Goal: Transaction & Acquisition: Purchase product/service

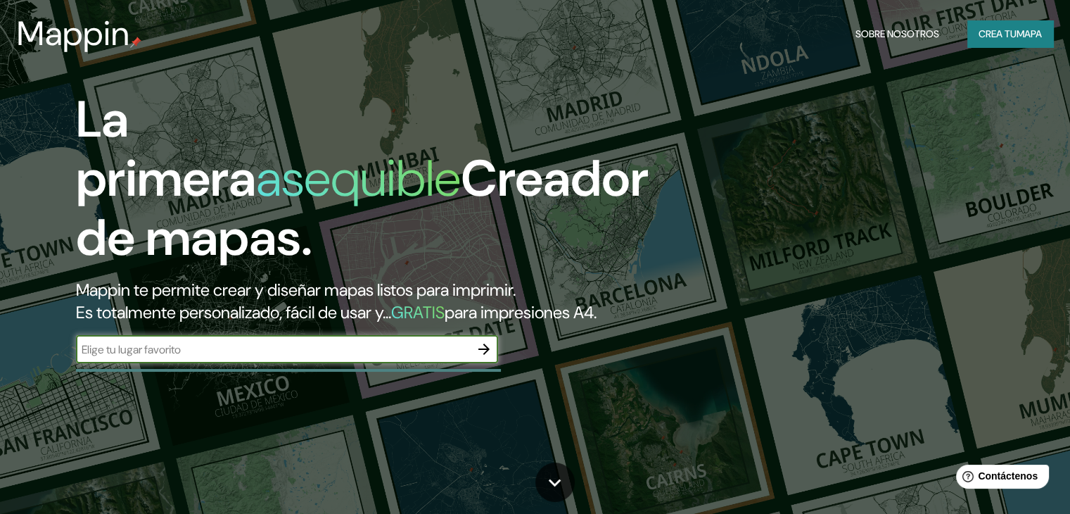
click at [202, 357] on input "text" at bounding box center [273, 349] width 394 height 16
click at [281, 357] on input "text" at bounding box center [273, 349] width 394 height 16
type input "POZA RICA DE HIDALGO"
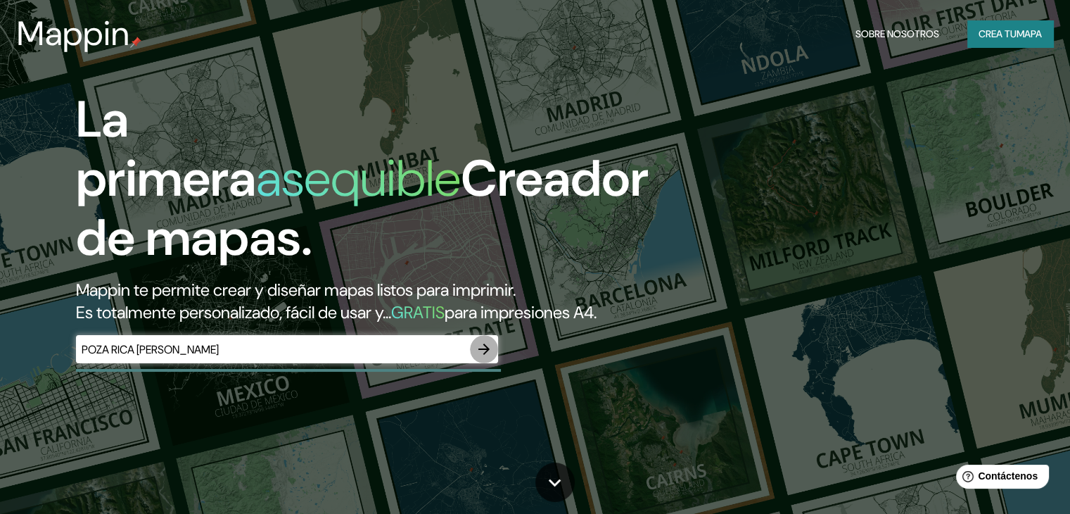
click at [490, 357] on icon "button" at bounding box center [484, 349] width 17 height 17
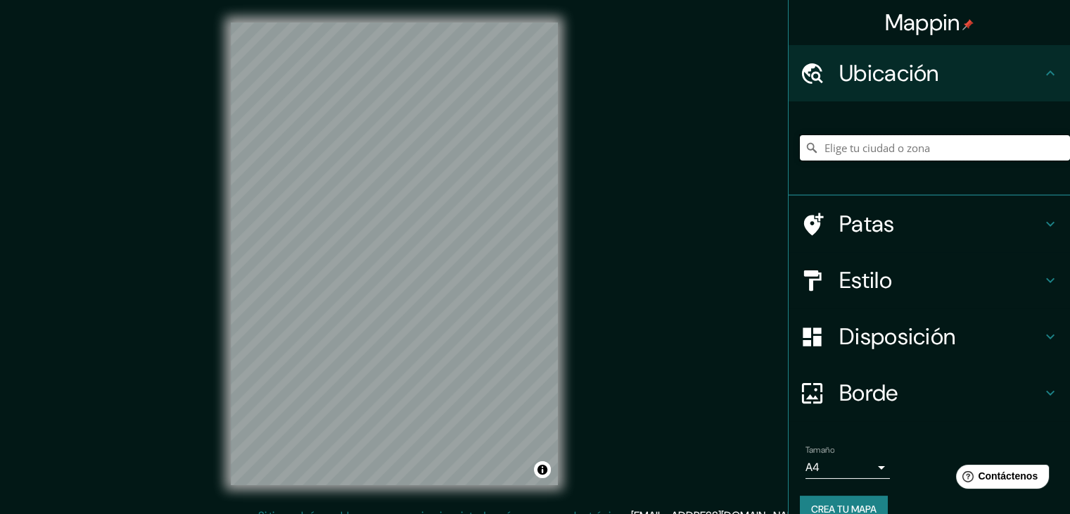
click at [867, 158] on input "Elige tu ciudad o zona" at bounding box center [935, 147] width 270 height 25
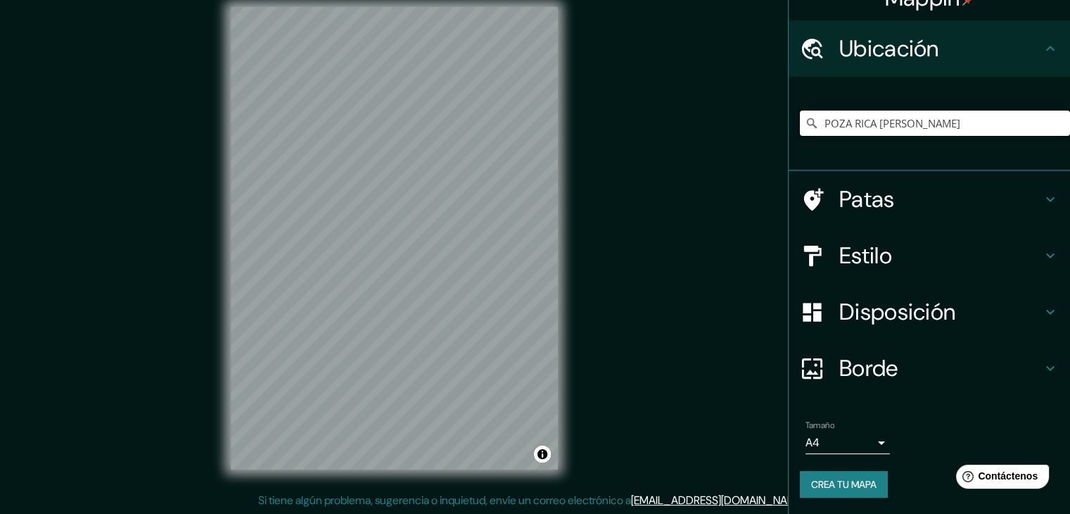
scroll to position [16, 0]
click at [806, 127] on icon at bounding box center [812, 123] width 14 height 14
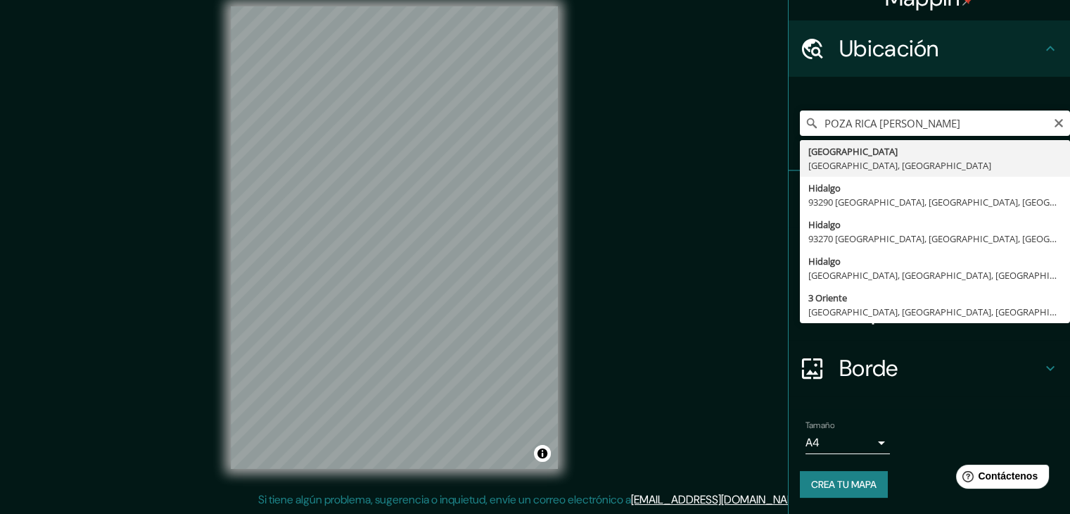
type input "Poza Rica, Estado de Veracruz, México"
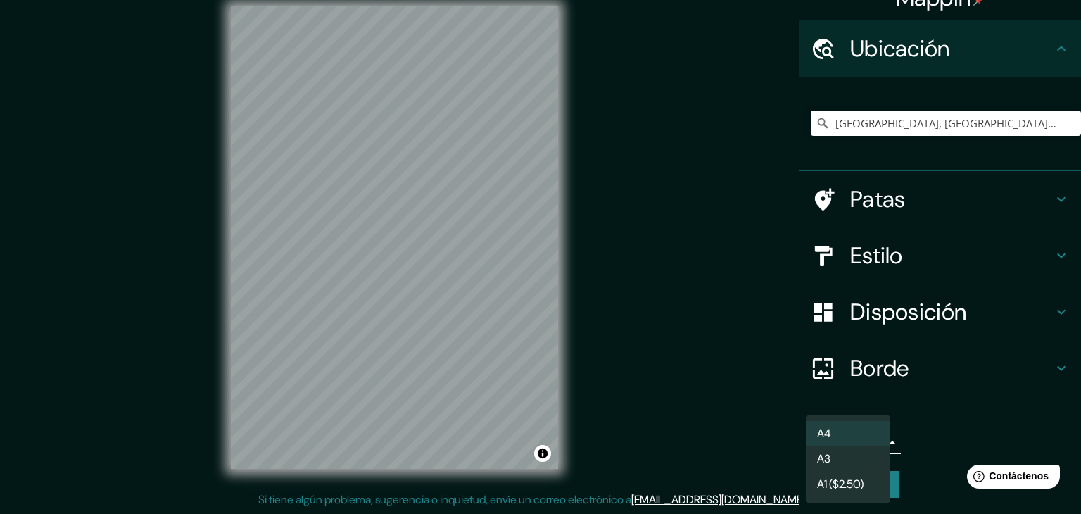
click at [873, 445] on body "Mappin Ubicación Poza Rica, Estado de Veracruz, México Poza Rica Estado de Vera…" at bounding box center [540, 241] width 1081 height 514
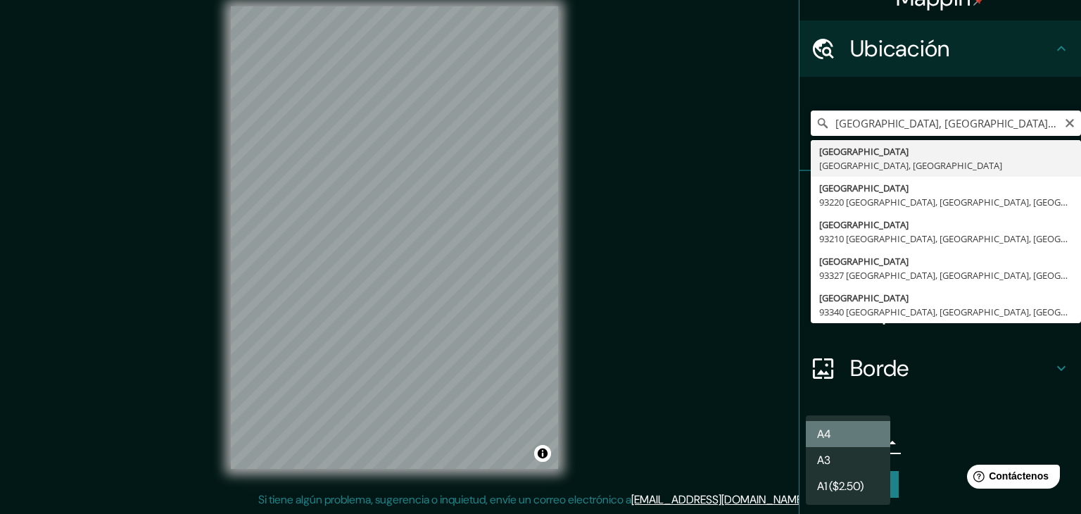
click at [889, 429] on li "A4" at bounding box center [848, 434] width 84 height 26
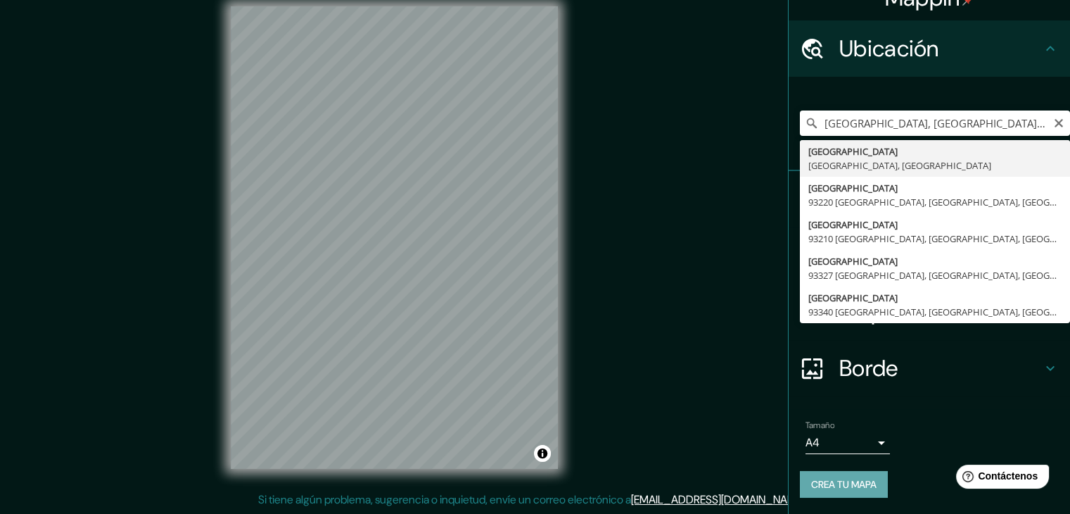
click at [820, 484] on font "Crea tu mapa" at bounding box center [843, 484] width 65 height 13
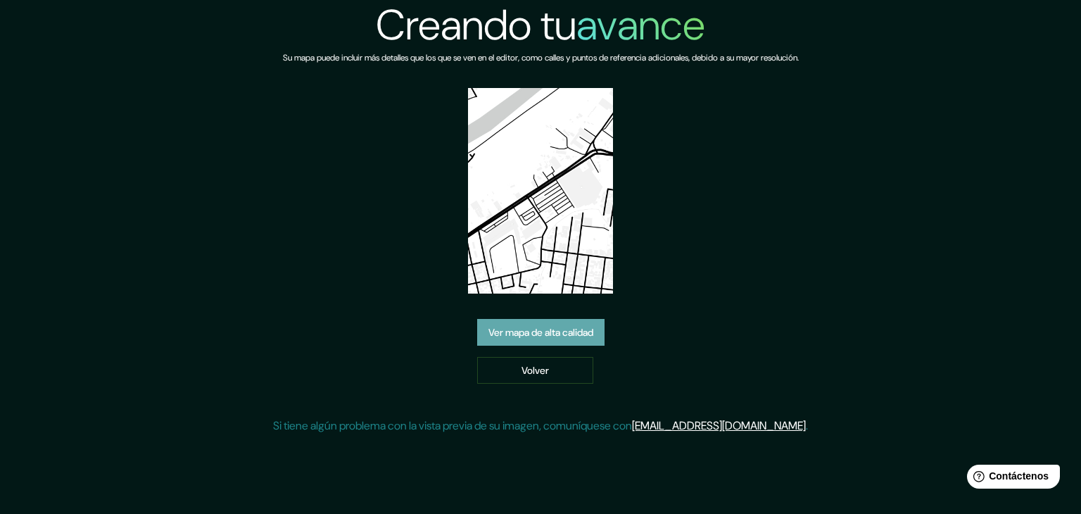
click at [529, 333] on font "Ver mapa de alta calidad" at bounding box center [540, 332] width 105 height 13
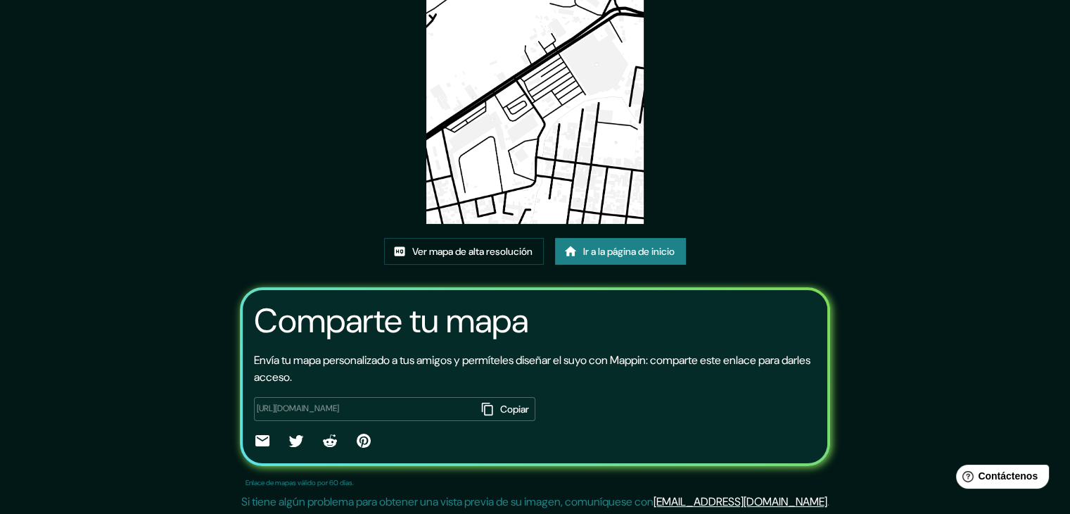
scroll to position [148, 0]
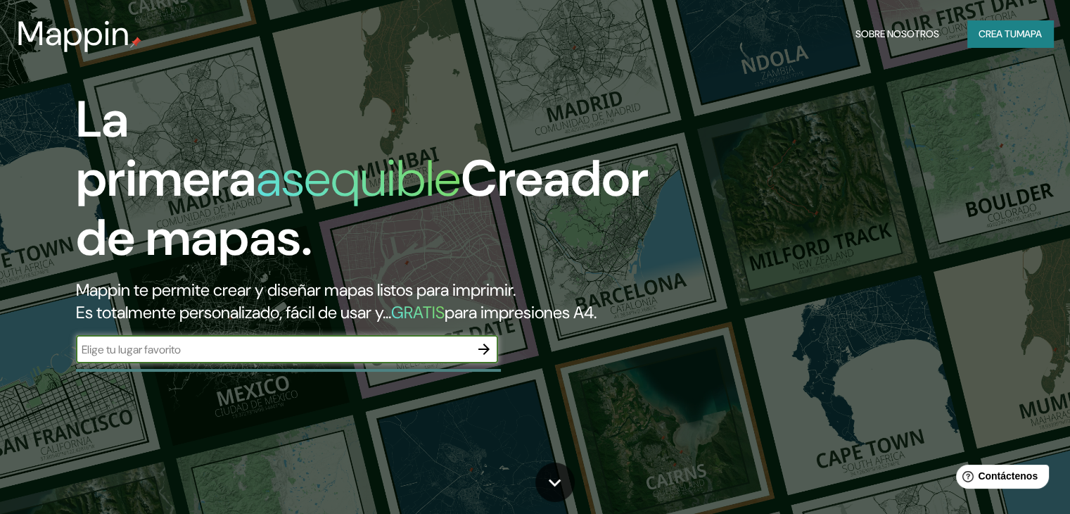
click at [1006, 42] on font "Crea tu" at bounding box center [998, 34] width 38 height 18
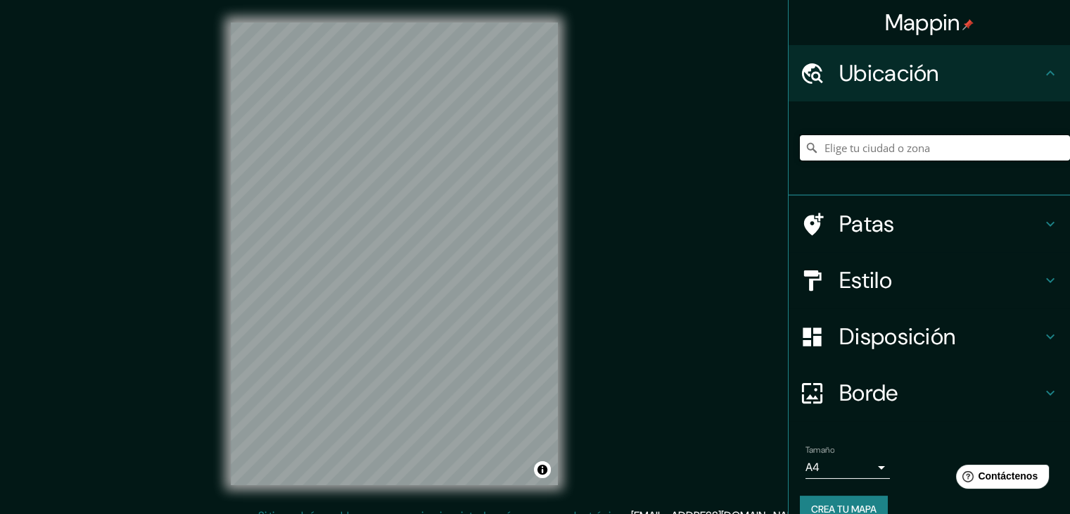
click at [874, 149] on input "Elige tu ciudad o zona" at bounding box center [935, 147] width 270 height 25
click at [805, 147] on icon at bounding box center [812, 148] width 14 height 14
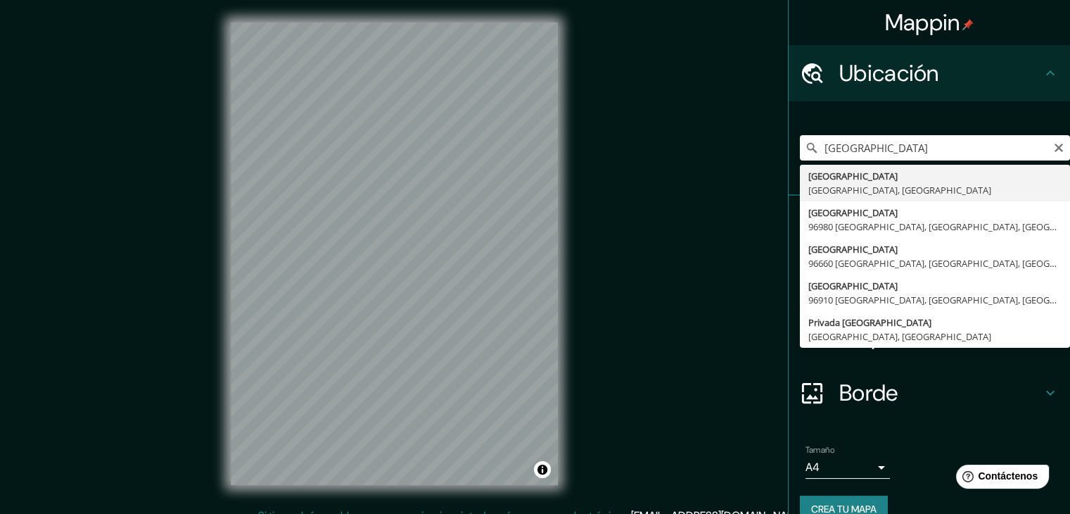
type input "[GEOGRAPHIC_DATA], [GEOGRAPHIC_DATA], [GEOGRAPHIC_DATA]"
click at [1055, 148] on icon "Claro" at bounding box center [1059, 148] width 8 height 8
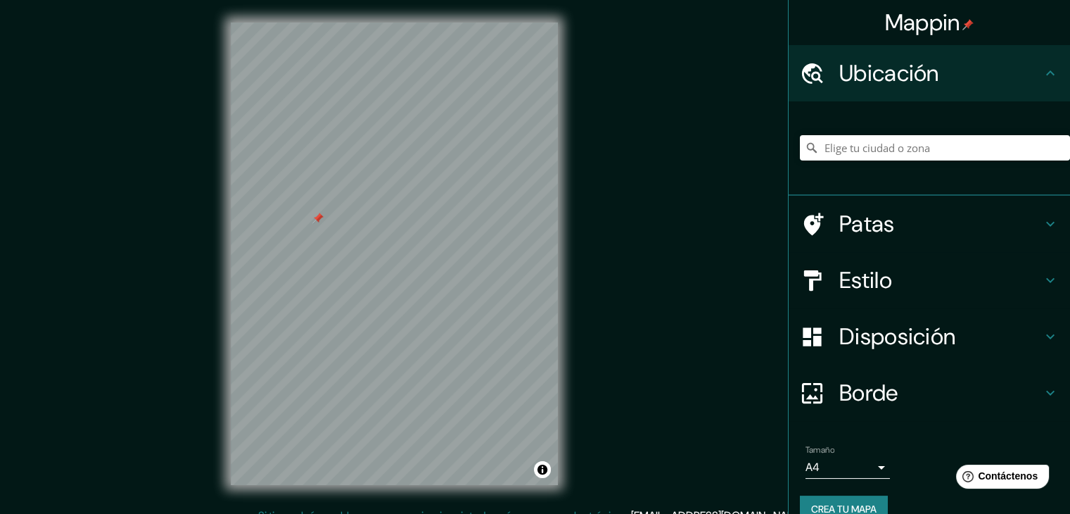
click at [870, 274] on font "Estilo" at bounding box center [866, 280] width 53 height 30
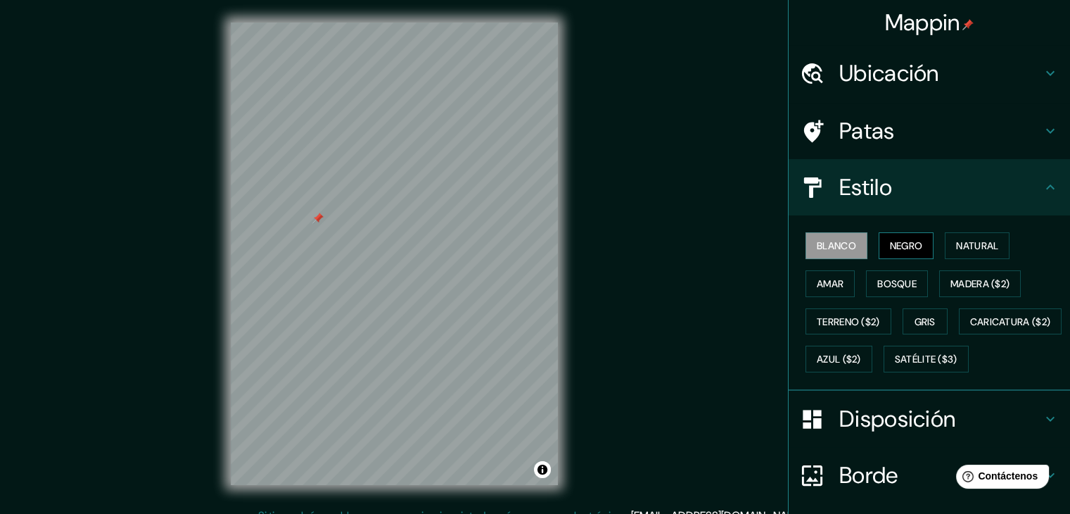
click at [892, 247] on font "Negro" at bounding box center [906, 245] width 33 height 13
click at [956, 243] on font "Natural" at bounding box center [977, 245] width 42 height 13
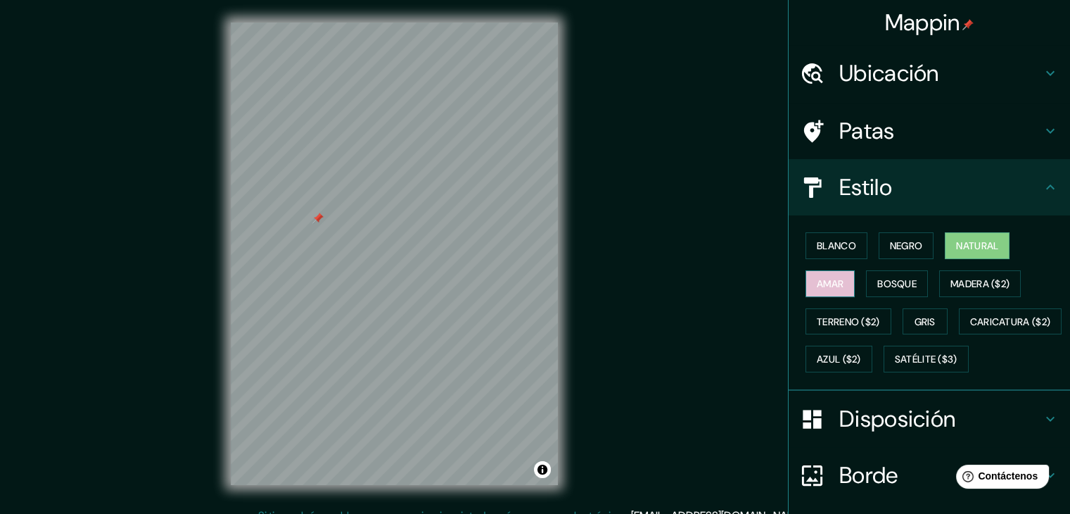
click at [832, 289] on font "Amar" at bounding box center [830, 283] width 27 height 18
click at [878, 280] on font "Bosque" at bounding box center [897, 283] width 39 height 13
click at [891, 433] on font "Disposición" at bounding box center [898, 419] width 116 height 30
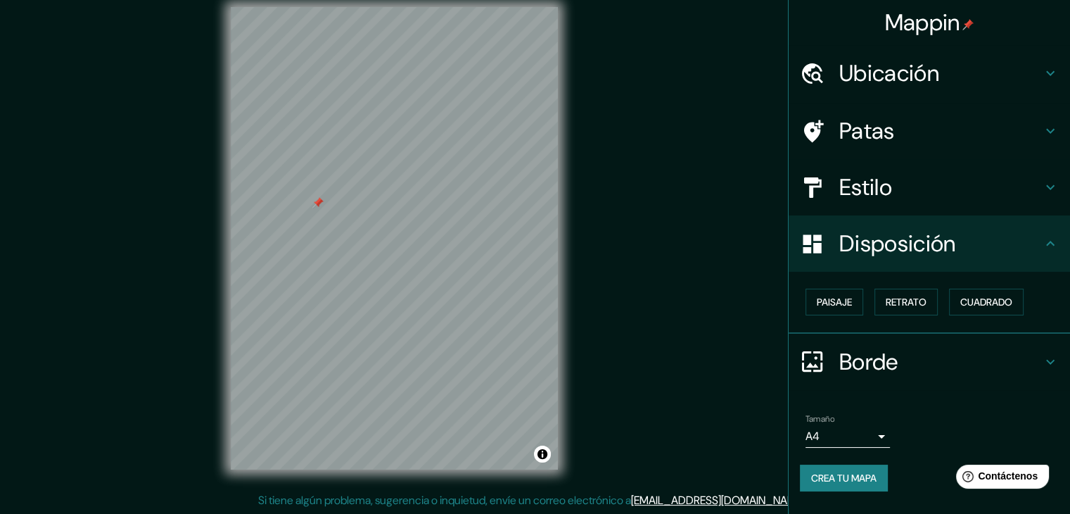
scroll to position [16, 0]
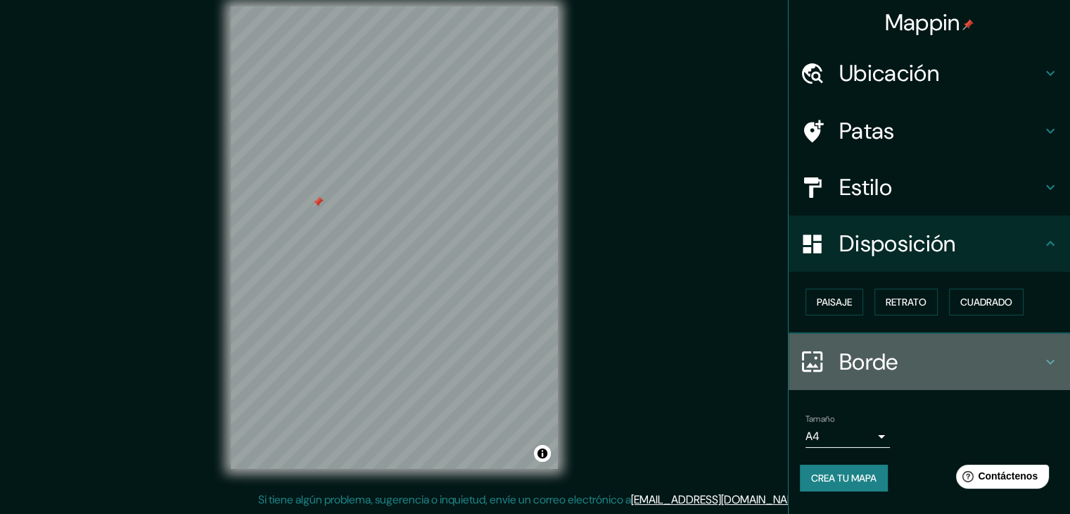
click at [1056, 361] on icon at bounding box center [1050, 361] width 17 height 17
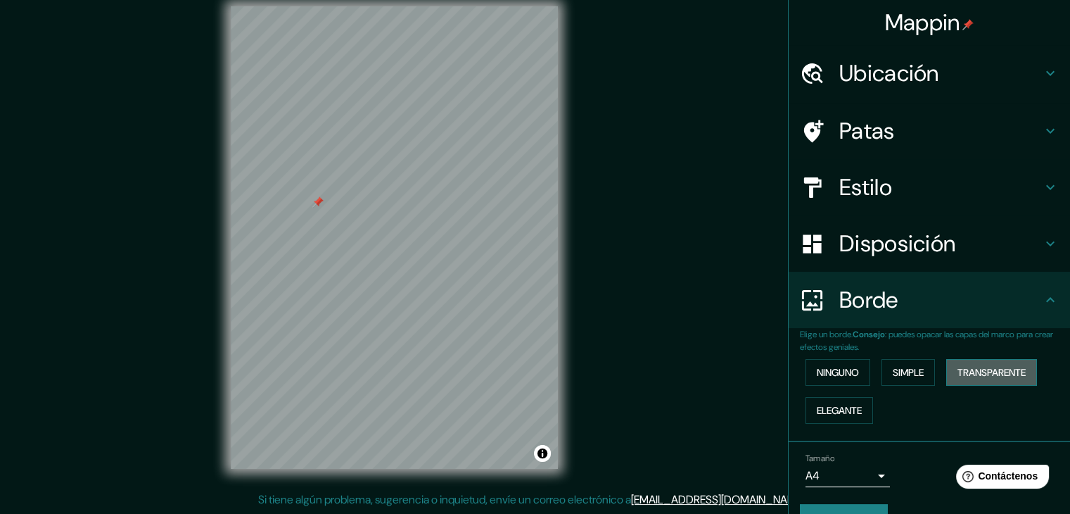
click at [1016, 369] on font "Transparente" at bounding box center [992, 372] width 68 height 13
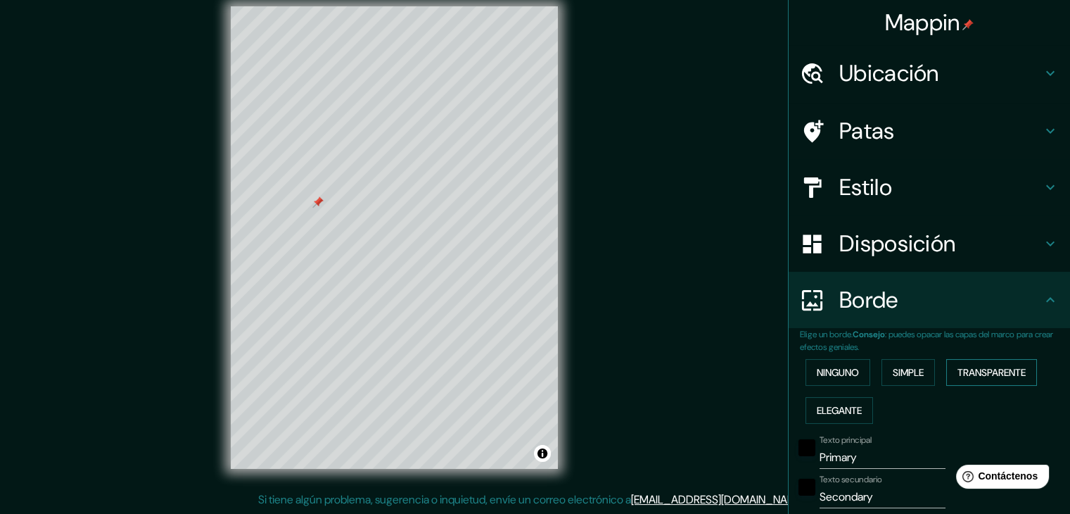
click at [1016, 369] on font "Transparente" at bounding box center [992, 372] width 68 height 13
type input "223"
type input "37"
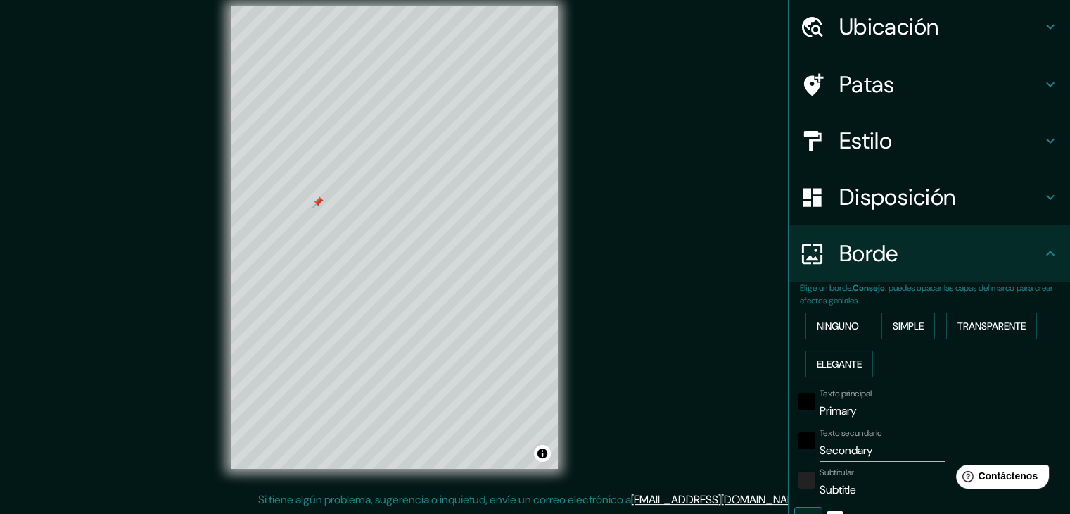
scroll to position [7, 0]
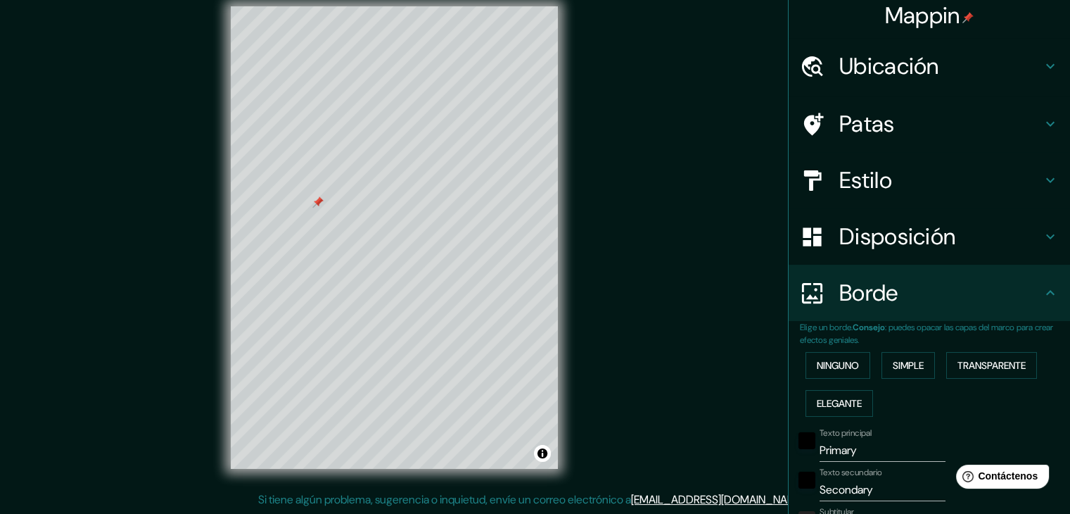
click at [1042, 293] on icon at bounding box center [1050, 292] width 17 height 17
click at [1042, 291] on icon at bounding box center [1050, 292] width 17 height 17
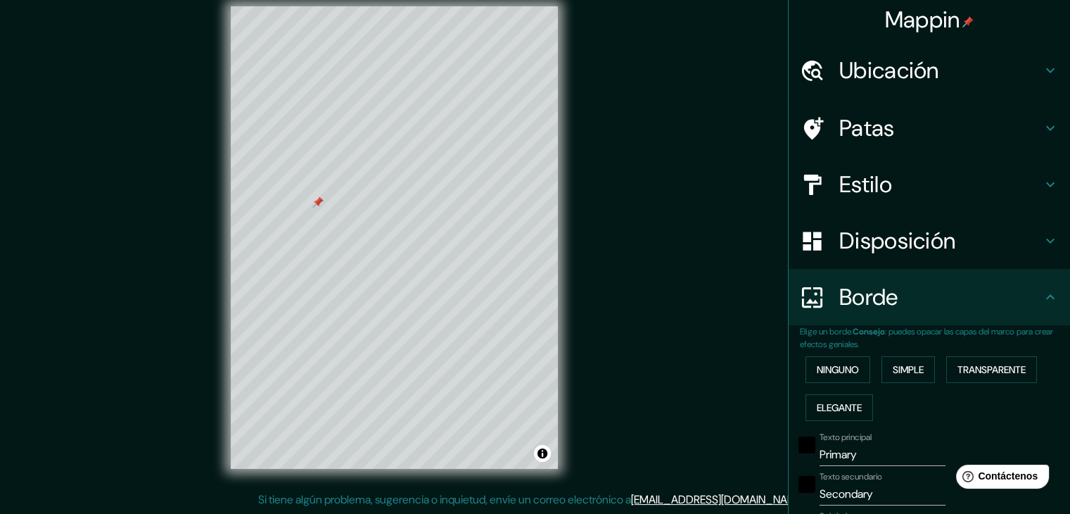
scroll to position [0, 0]
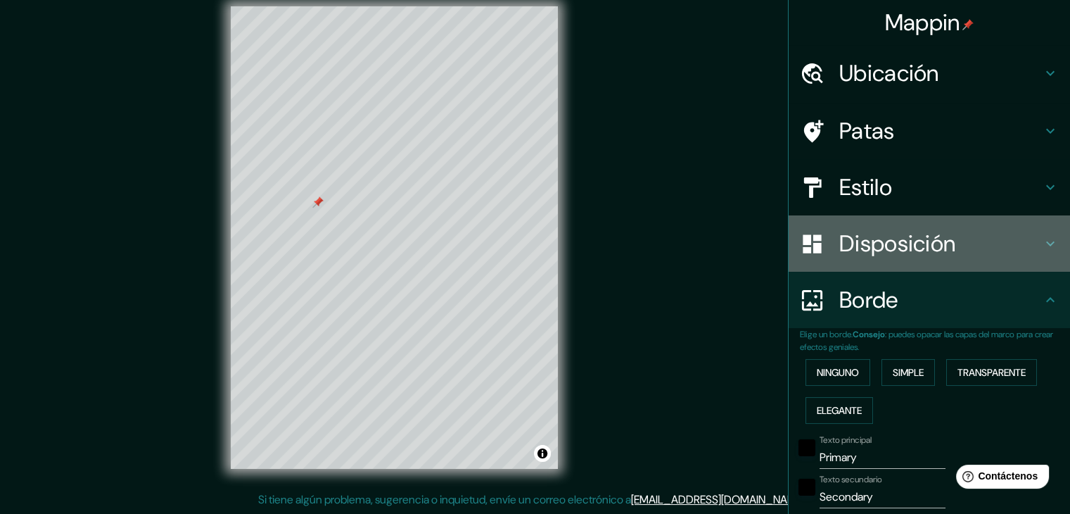
click at [1042, 235] on icon at bounding box center [1050, 243] width 17 height 17
type input "223"
type input "37"
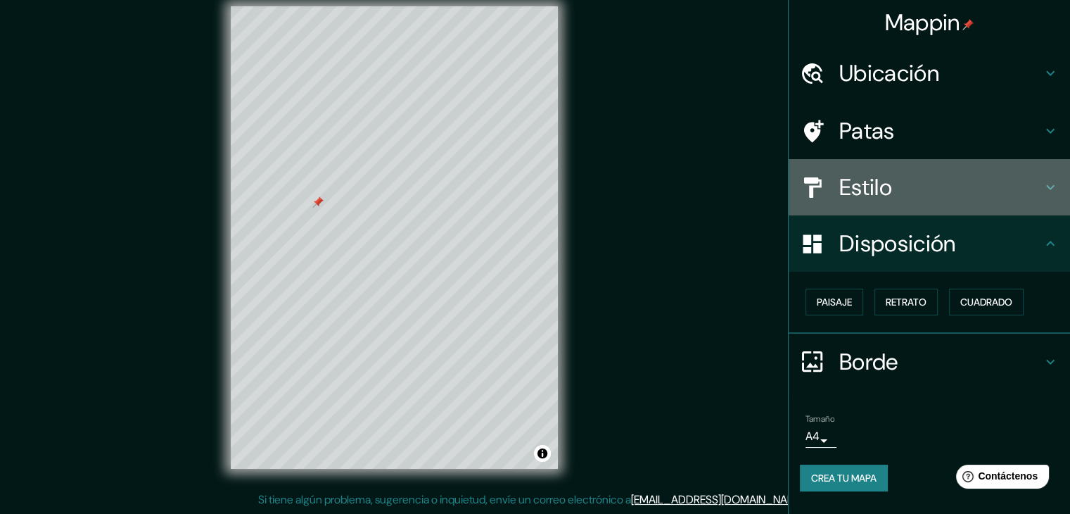
click at [918, 186] on h4 "Estilo" at bounding box center [941, 187] width 203 height 28
type input "223"
type input "37"
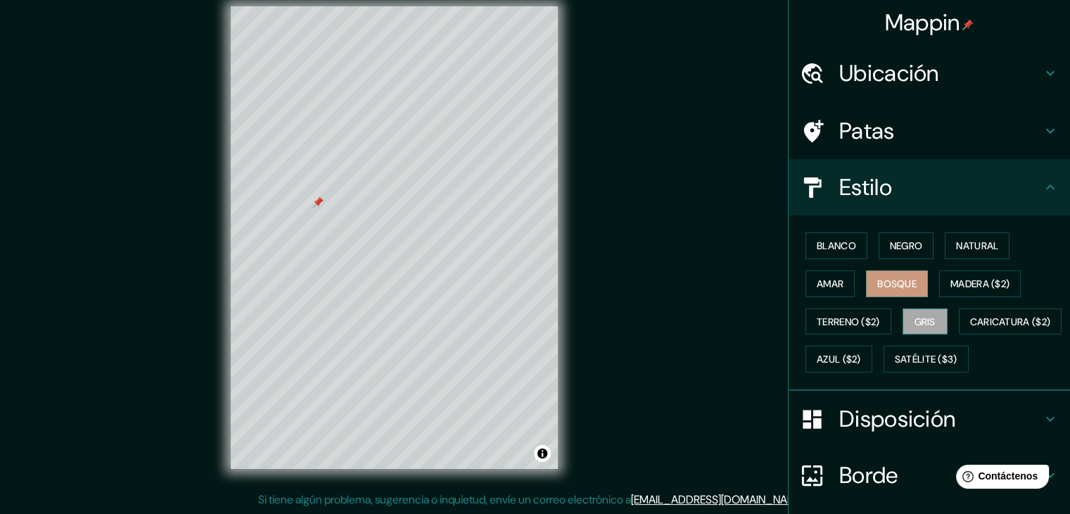
click at [927, 319] on font "Gris" at bounding box center [925, 321] width 21 height 13
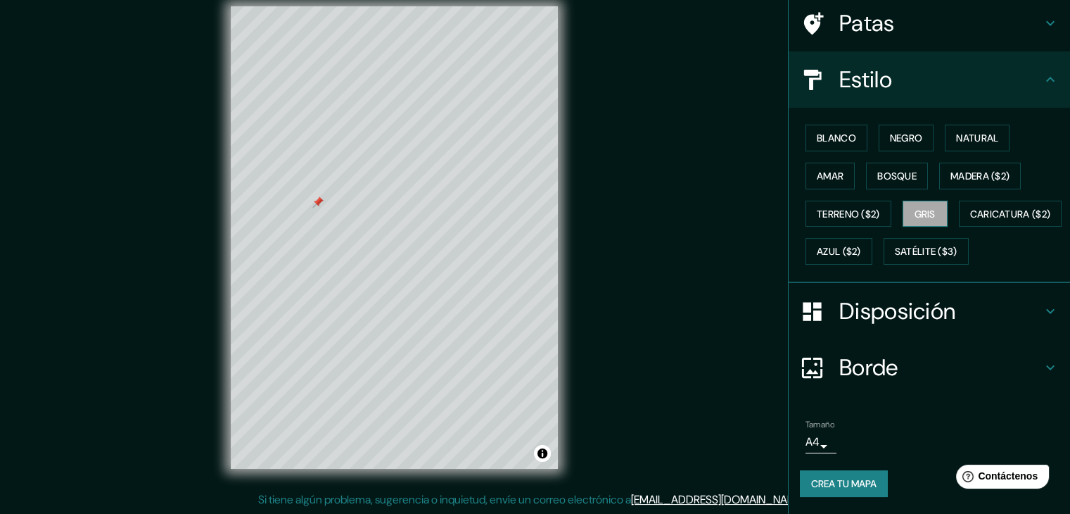
scroll to position [141, 0]
click at [924, 355] on h4 "Borde" at bounding box center [941, 367] width 203 height 28
type input "223"
type input "37"
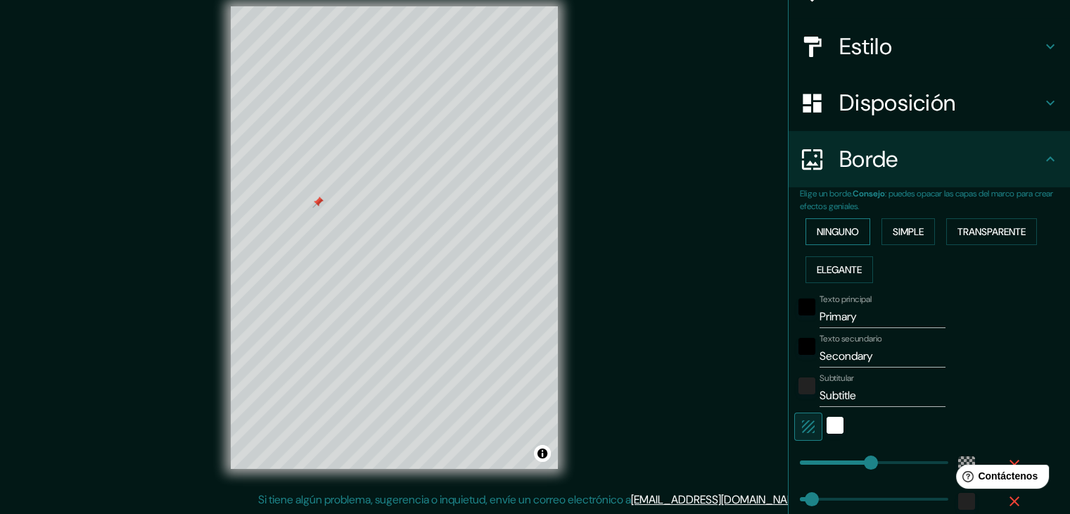
click at [830, 232] on font "Ninguno" at bounding box center [838, 231] width 42 height 13
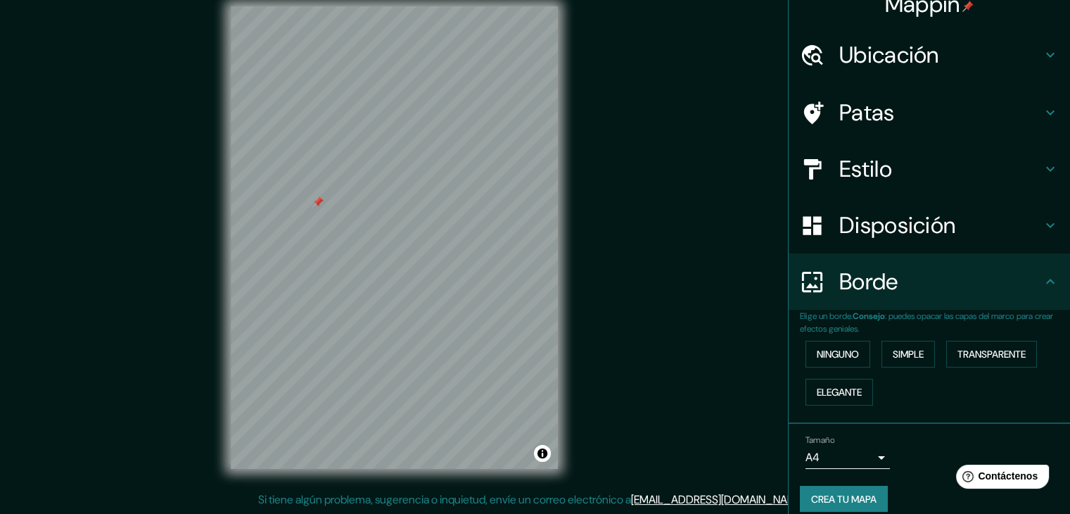
scroll to position [0, 0]
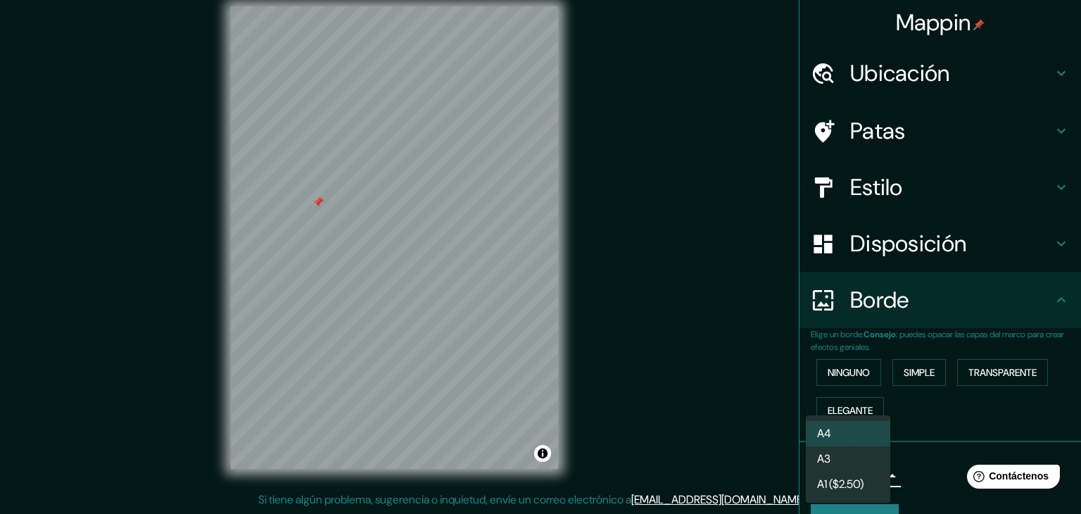
click at [867, 469] on body "Mappin Ubicación Patas Estilo Disposición Borde Elige un borde. Consejo : puede…" at bounding box center [540, 241] width 1081 height 514
click at [843, 458] on li "A3" at bounding box center [848, 460] width 84 height 26
type input "a4"
click at [875, 471] on body "Mappin Ubicación Patas Estilo Disposición Borde Elige un borde. Consejo : puede…" at bounding box center [540, 241] width 1081 height 514
click at [858, 426] on li "A4" at bounding box center [848, 434] width 84 height 26
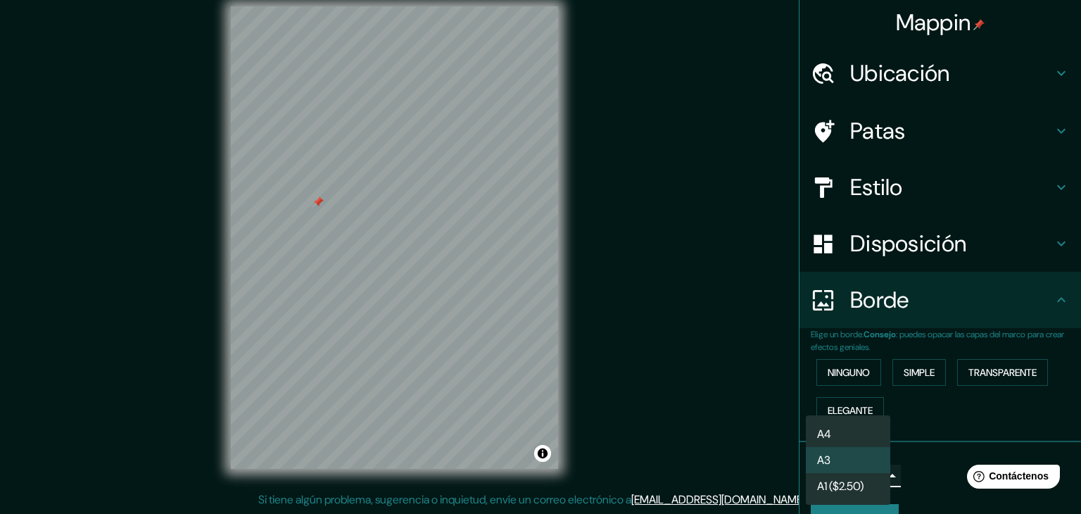
type input "single"
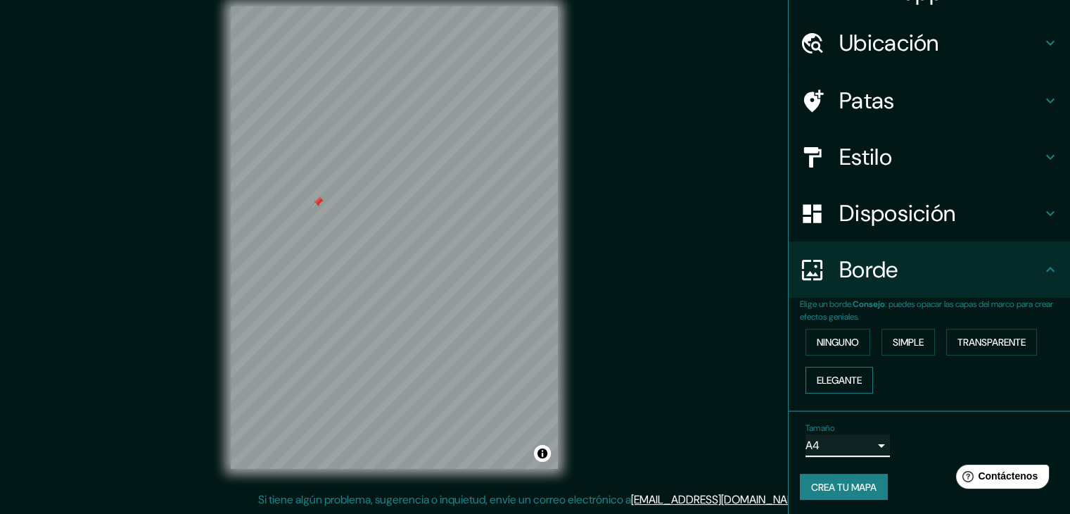
scroll to position [32, 0]
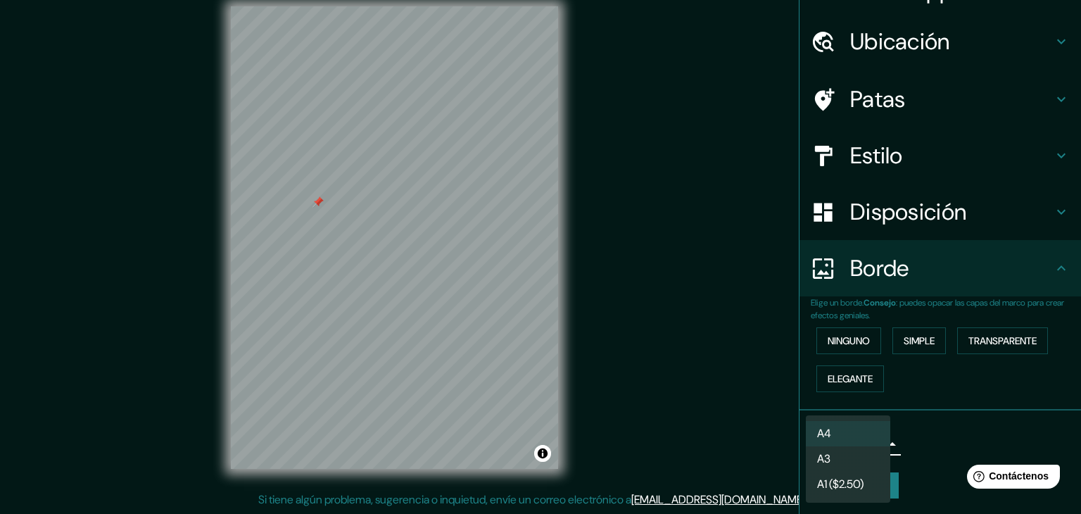
click at [870, 445] on body "Mappin Ubicación Patas Estilo Disposición Borde Elige un borde. Consejo : puede…" at bounding box center [540, 241] width 1081 height 514
click at [843, 491] on font "A1 ($2.50)" at bounding box center [840, 486] width 46 height 15
type input "a3"
click at [867, 438] on body "Mappin Ubicación Patas Estilo Disposición Borde Elige un borde. Consejo : puede…" at bounding box center [540, 241] width 1081 height 514
click at [851, 457] on li "A3" at bounding box center [848, 460] width 84 height 26
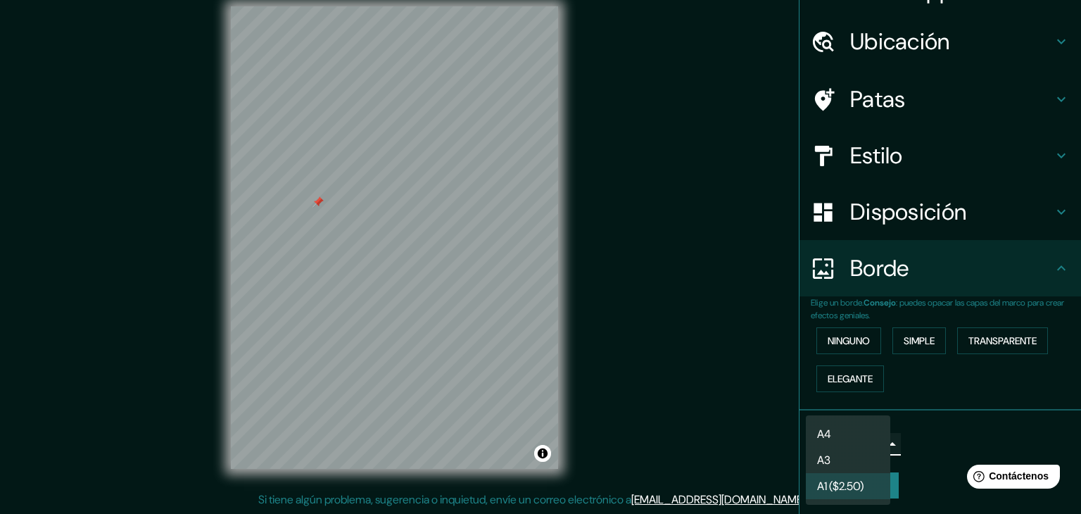
type input "a4"
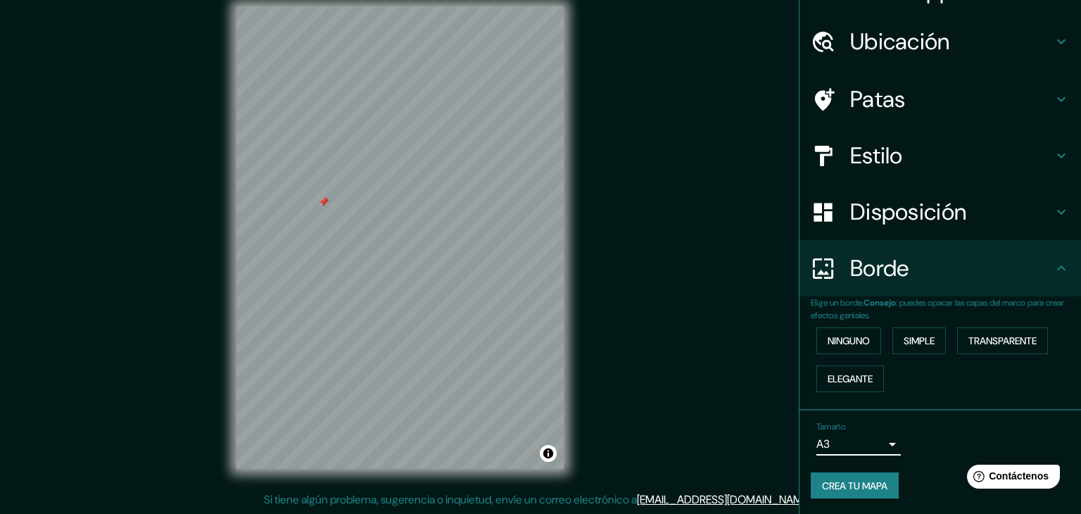
click at [865, 440] on body "Mappin Ubicación Patas Estilo Disposición Borde Elige un borde. Consejo : puede…" at bounding box center [540, 241] width 1081 height 514
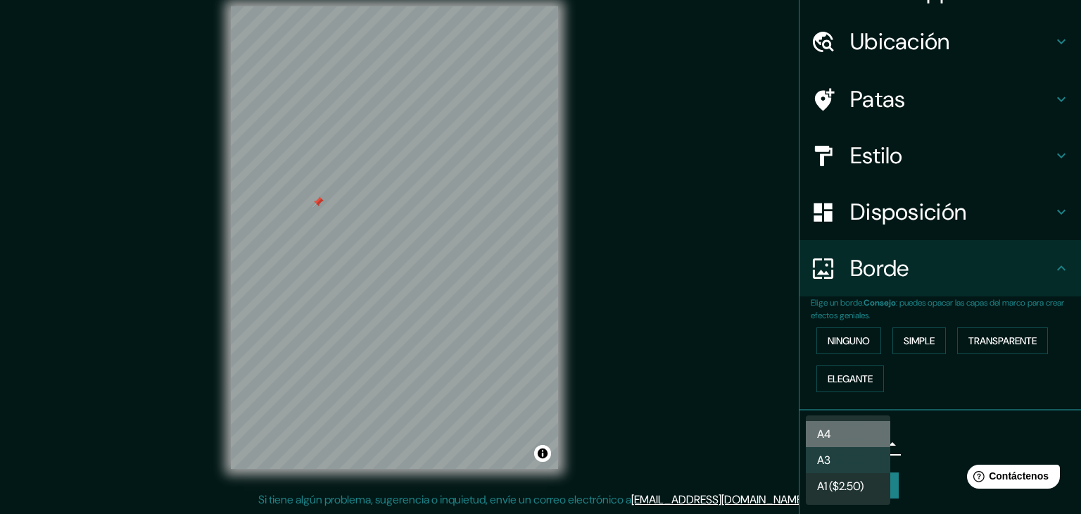
click at [840, 429] on li "A4" at bounding box center [848, 434] width 84 height 26
type input "single"
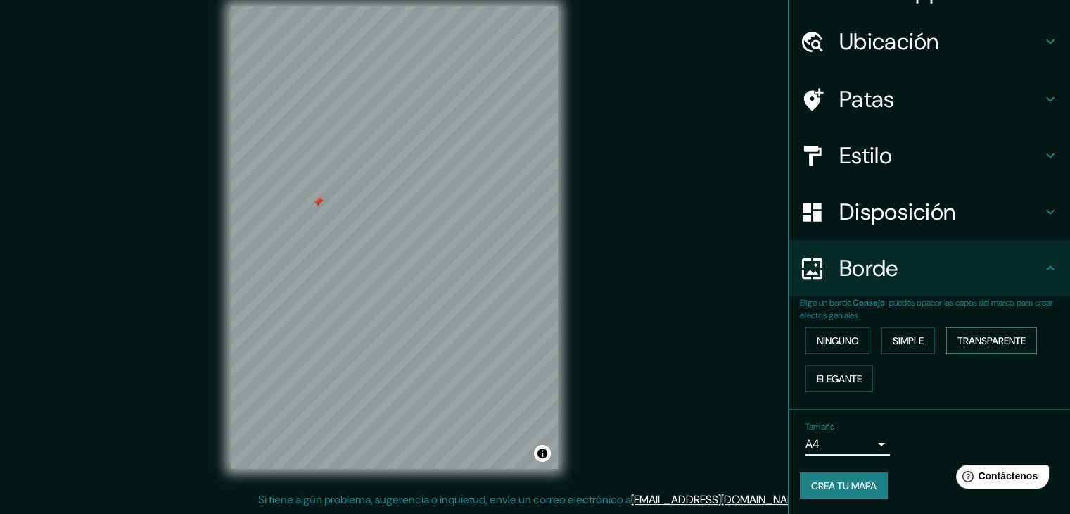
click at [991, 336] on font "Transparente" at bounding box center [992, 340] width 68 height 13
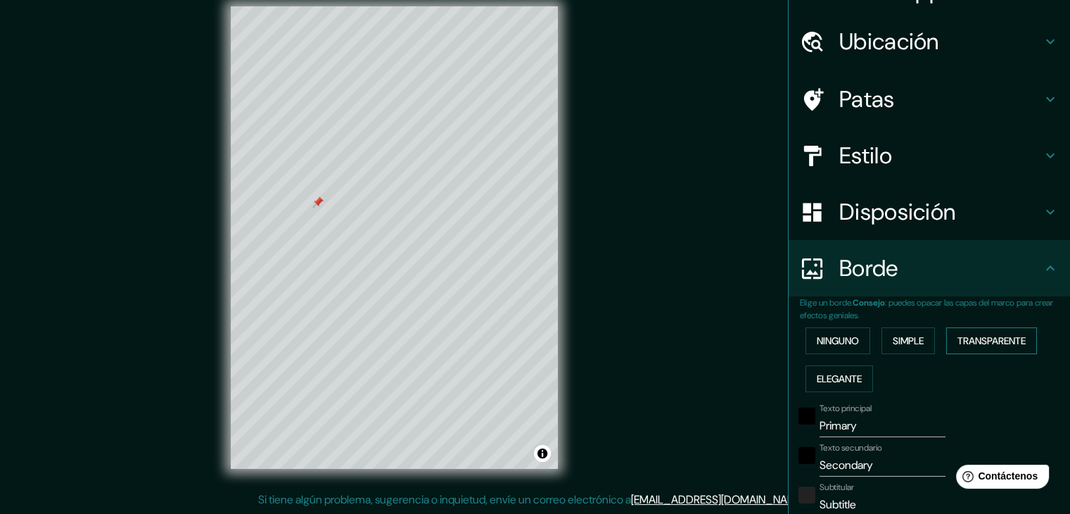
drag, startPoint x: 985, startPoint y: 338, endPoint x: 970, endPoint y: 343, distance: 16.2
click at [985, 338] on font "Transparente" at bounding box center [992, 340] width 68 height 13
type input "223"
type input "37"
click at [859, 376] on button "Elegante" at bounding box center [840, 378] width 68 height 27
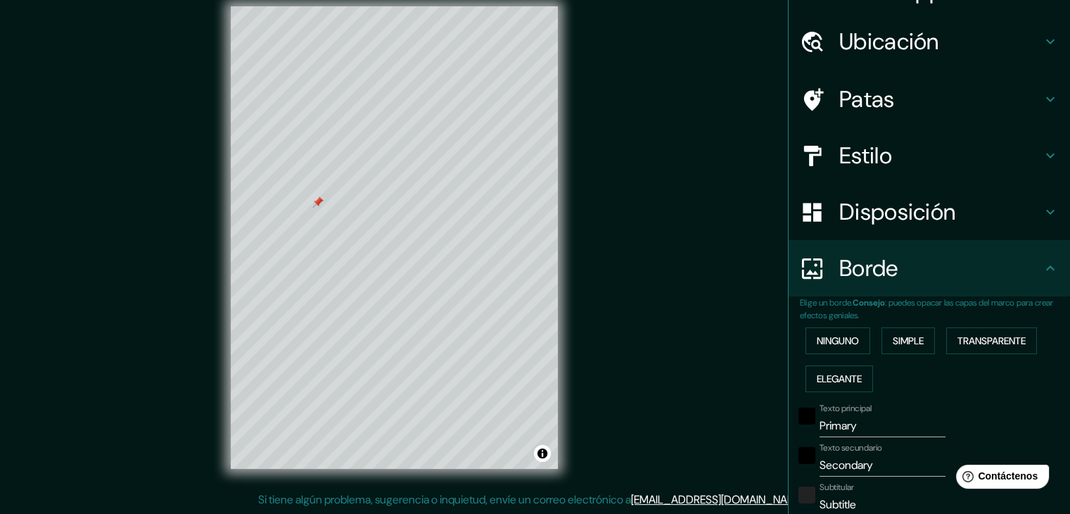
click at [881, 355] on div "Ninguno Simple Transparente Elegante" at bounding box center [935, 360] width 270 height 76
click at [899, 341] on font "Simple" at bounding box center [908, 340] width 31 height 13
click at [838, 341] on font "Ninguno" at bounding box center [838, 340] width 42 height 13
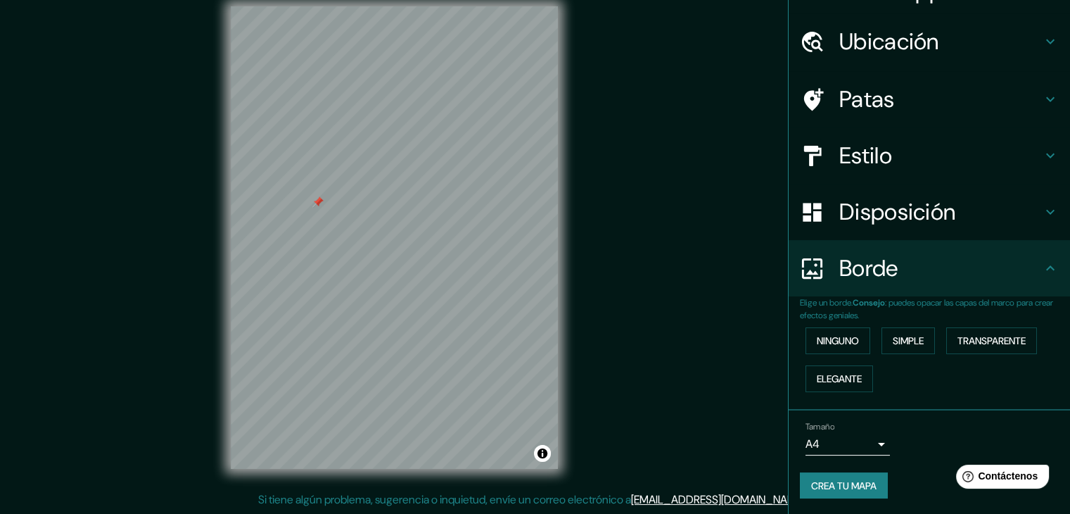
click at [909, 205] on font "Disposición" at bounding box center [898, 212] width 116 height 30
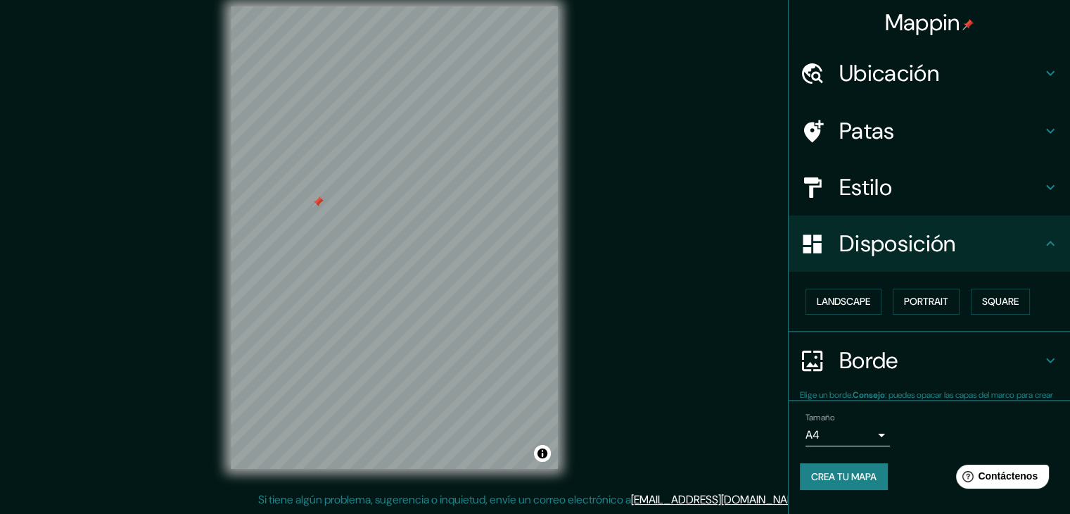
scroll to position [0, 0]
click at [837, 306] on font "Paisaje" at bounding box center [834, 302] width 35 height 13
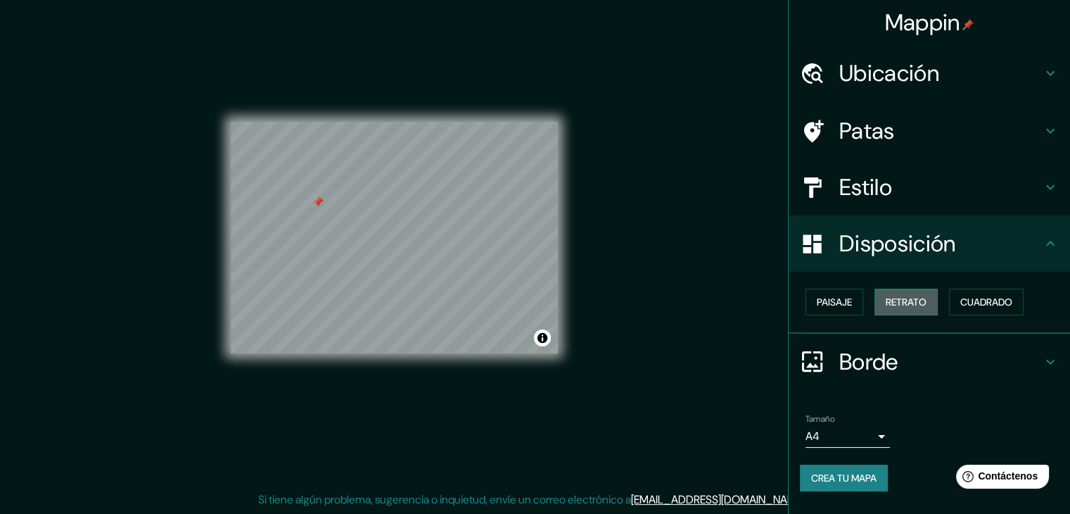
click at [899, 298] on font "Retrato" at bounding box center [906, 302] width 41 height 13
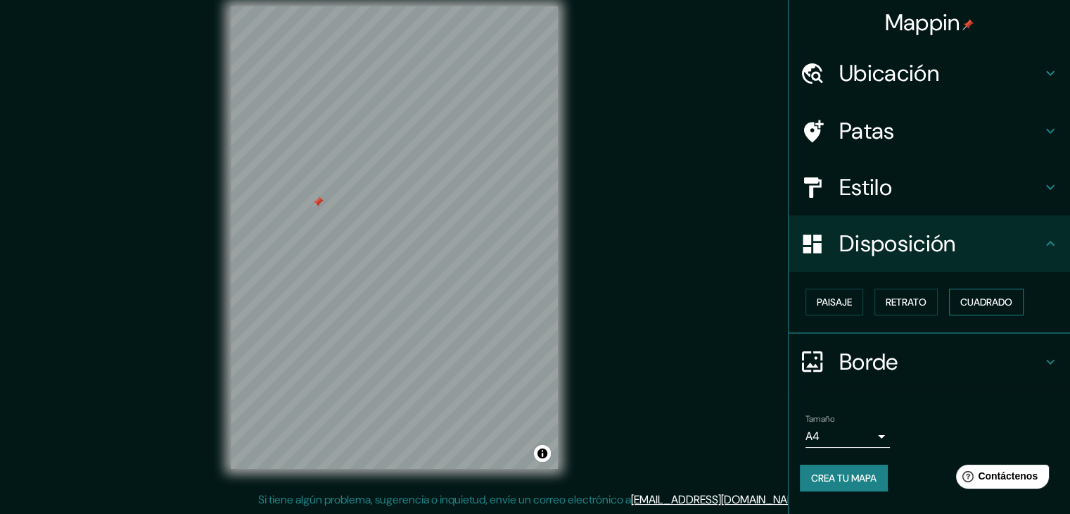
click at [989, 302] on font "Cuadrado" at bounding box center [987, 302] width 52 height 13
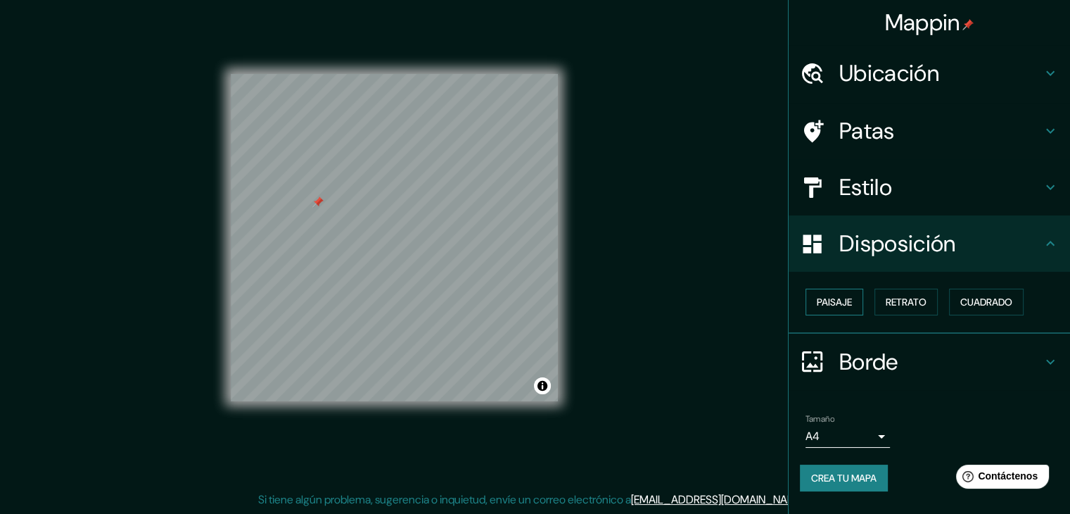
click at [844, 311] on button "Paisaje" at bounding box center [835, 302] width 58 height 27
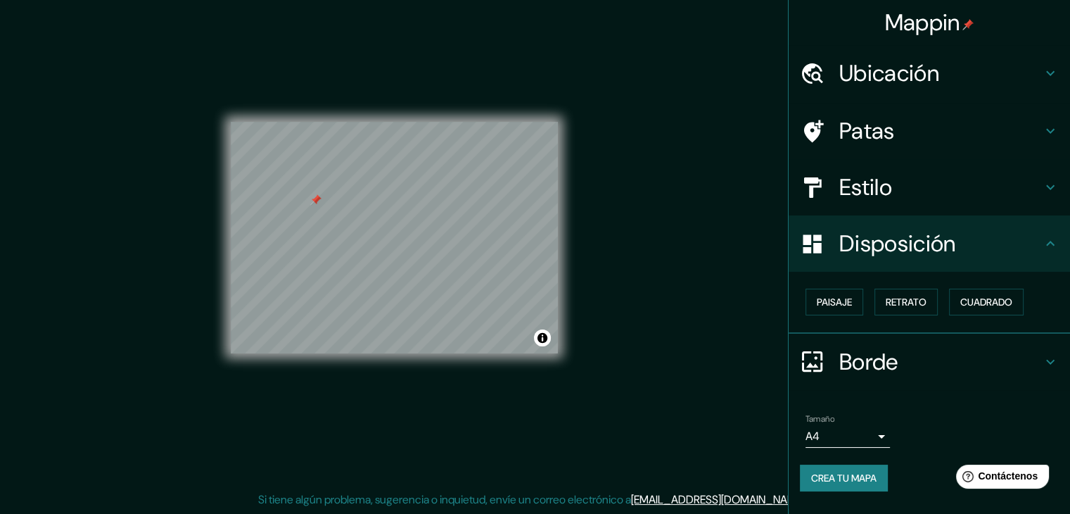
click at [914, 178] on h4 "Estilo" at bounding box center [941, 187] width 203 height 28
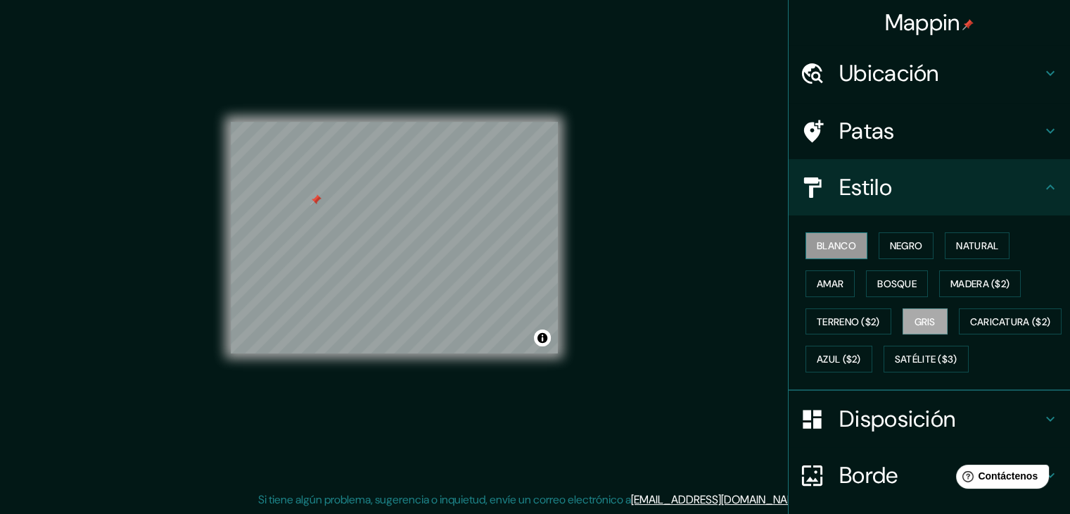
click at [828, 248] on font "Blanco" at bounding box center [836, 245] width 39 height 13
click at [970, 328] on font "Caricatura ($2)" at bounding box center [1010, 321] width 81 height 13
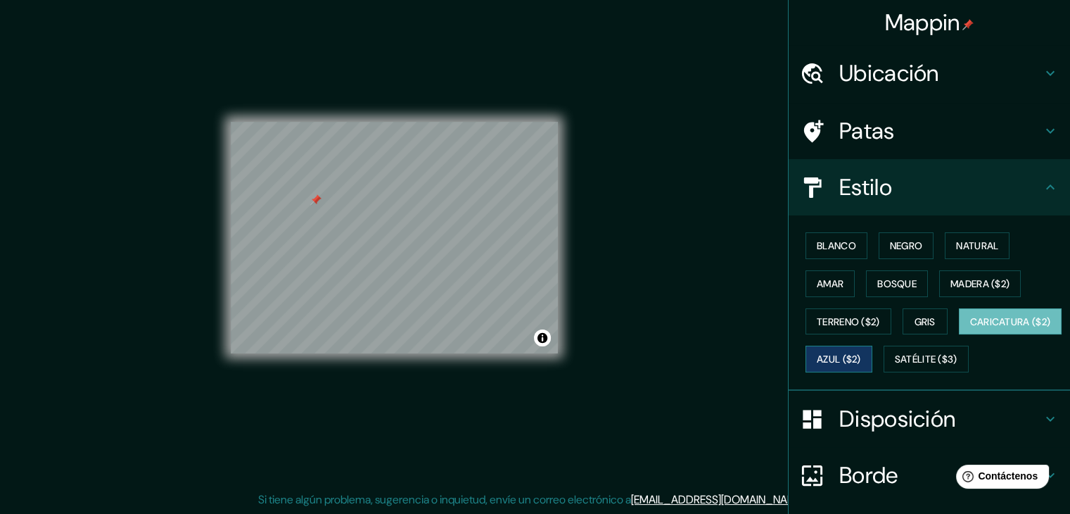
click at [861, 353] on font "Azul ($2)" at bounding box center [839, 359] width 44 height 13
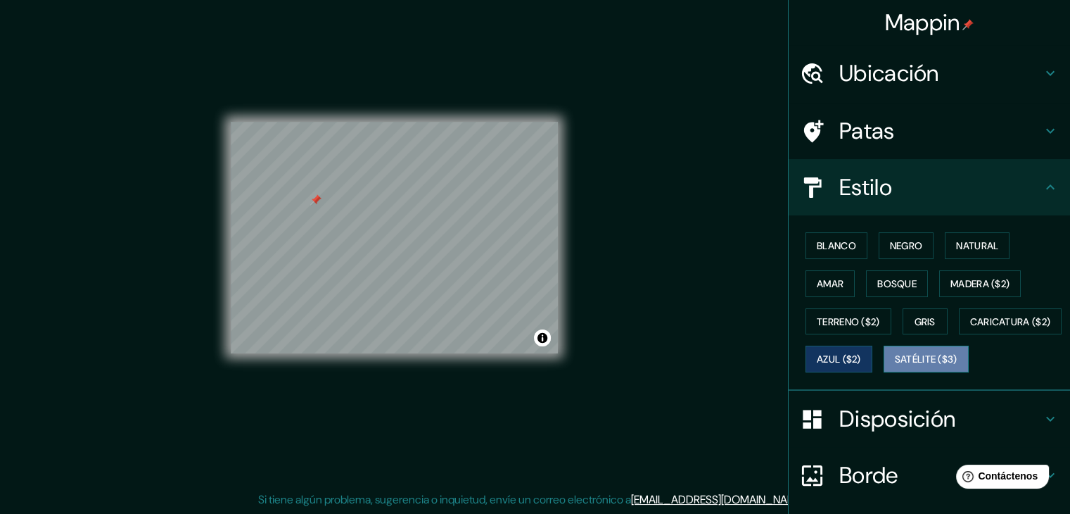
click at [884, 372] on button "Satélite ($3)" at bounding box center [926, 359] width 85 height 27
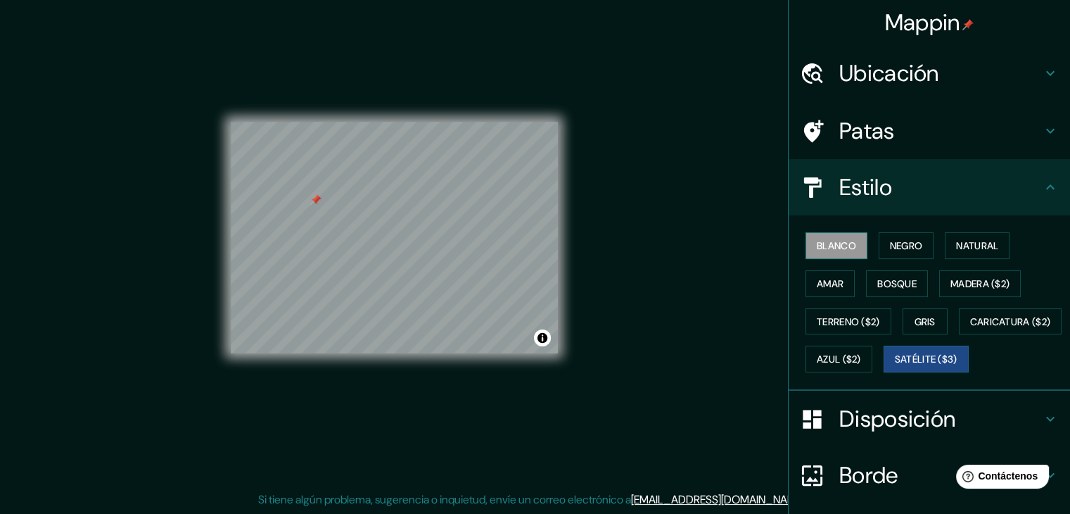
click at [840, 246] on font "Blanco" at bounding box center [836, 245] width 39 height 13
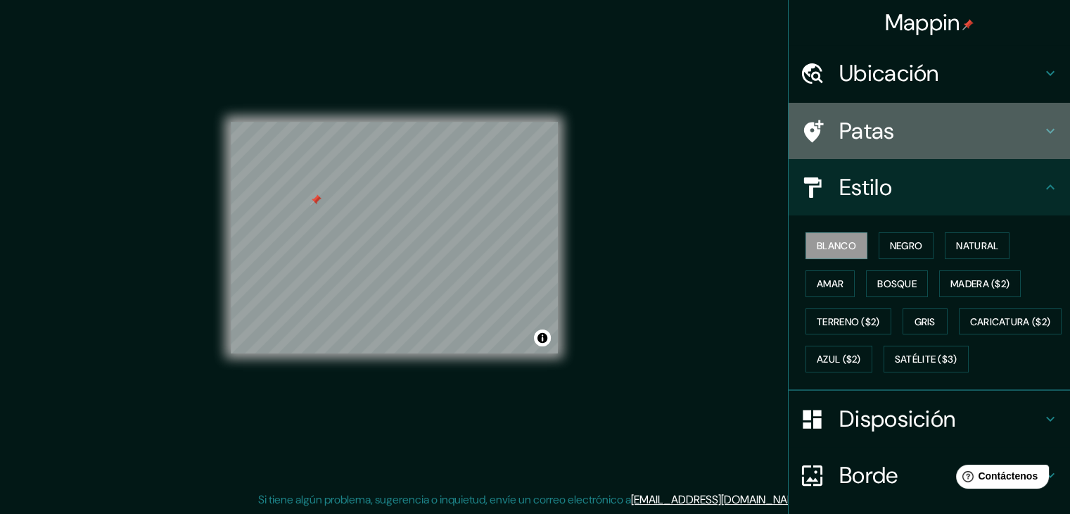
click at [908, 119] on h4 "Patas" at bounding box center [941, 131] width 203 height 28
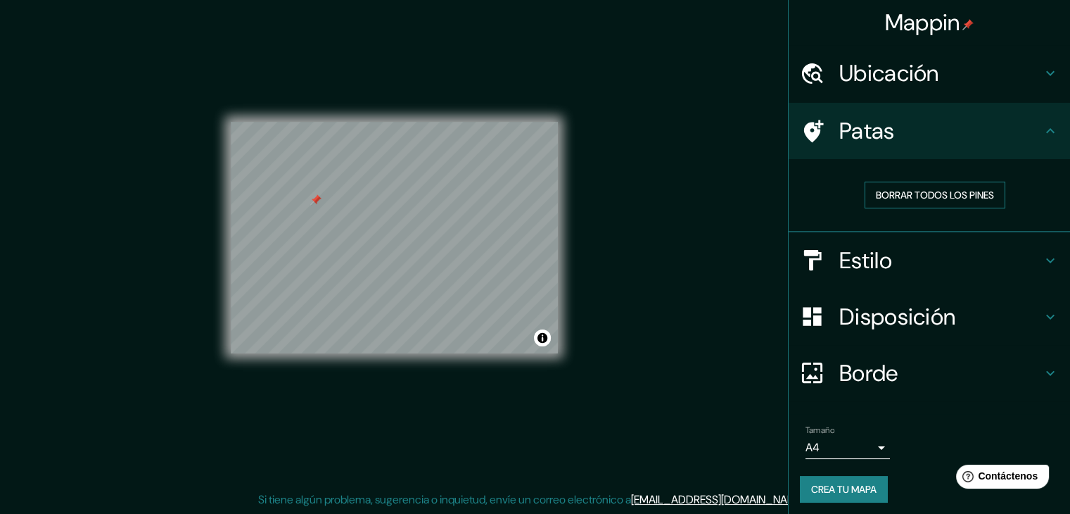
click at [911, 195] on font "Borrar todos los pines" at bounding box center [935, 195] width 118 height 13
click at [893, 74] on font "Ubicación" at bounding box center [890, 73] width 100 height 30
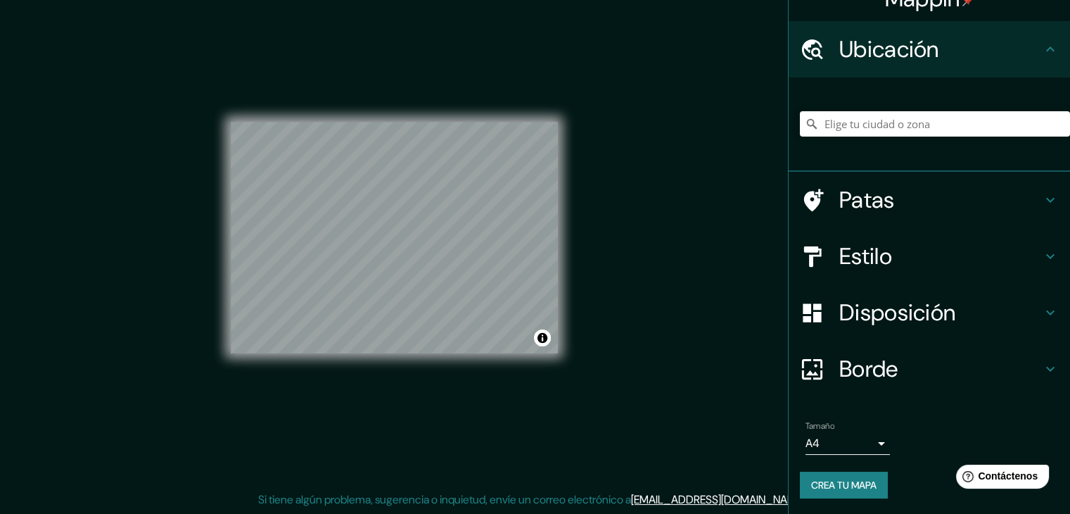
scroll to position [25, 0]
click at [842, 486] on font "Crea tu mapa" at bounding box center [843, 484] width 65 height 13
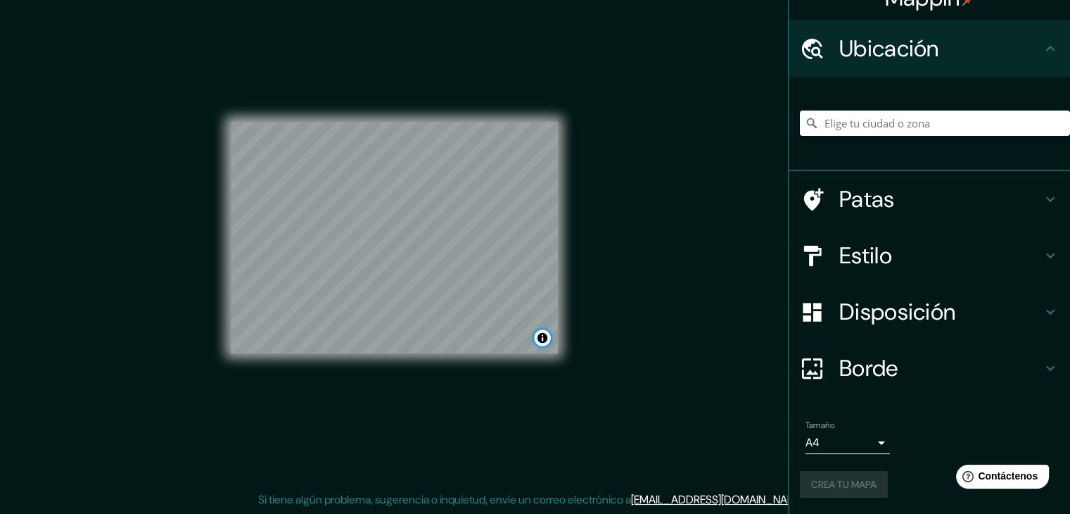
click at [538, 336] on button "Activar o desactivar atribución" at bounding box center [542, 337] width 17 height 17
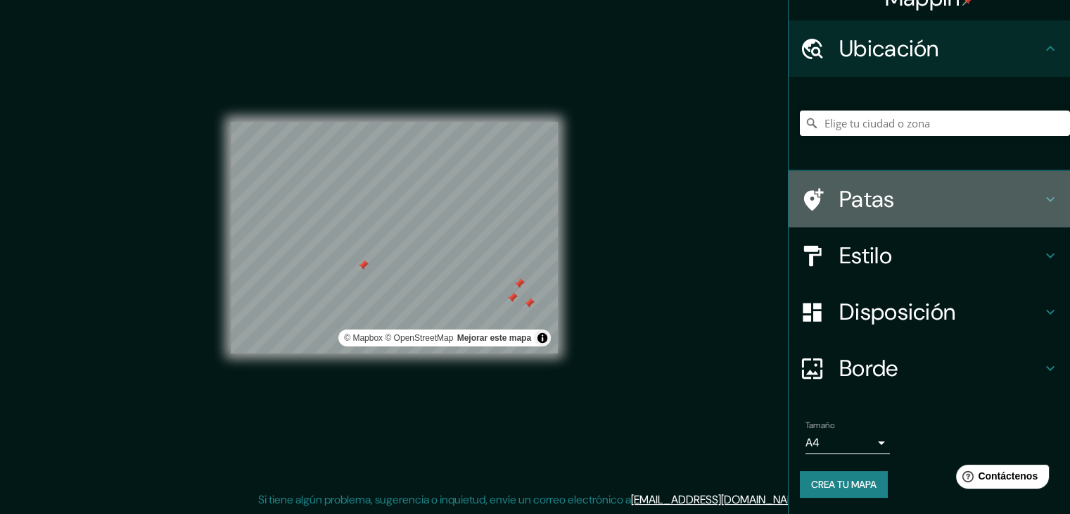
drag, startPoint x: 867, startPoint y: 178, endPoint x: 866, endPoint y: 186, distance: 7.9
click at [867, 179] on div "Patas" at bounding box center [929, 199] width 281 height 56
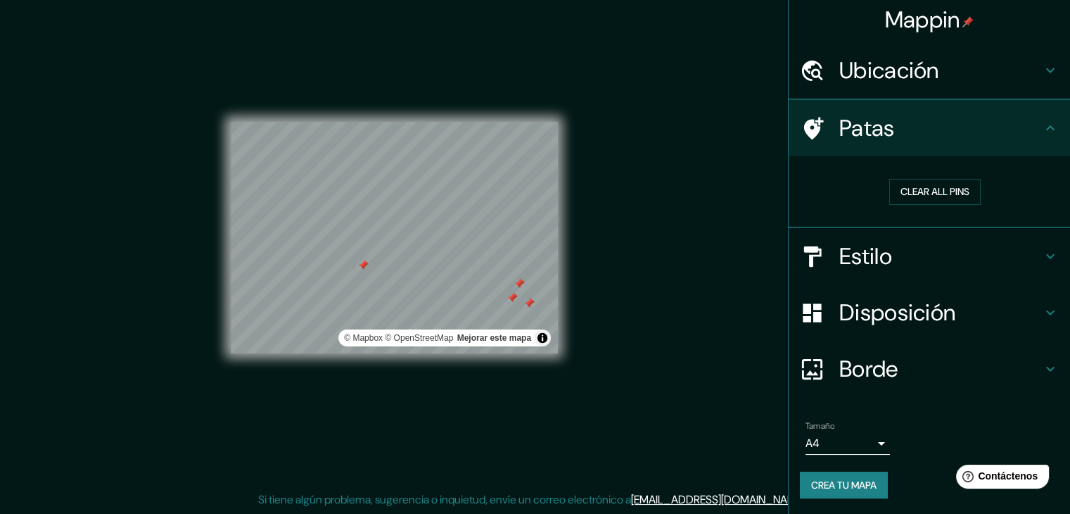
scroll to position [4, 0]
click at [910, 186] on font "Borrar todos los pines" at bounding box center [935, 191] width 118 height 13
click at [973, 248] on h4 "Estilo" at bounding box center [941, 257] width 203 height 28
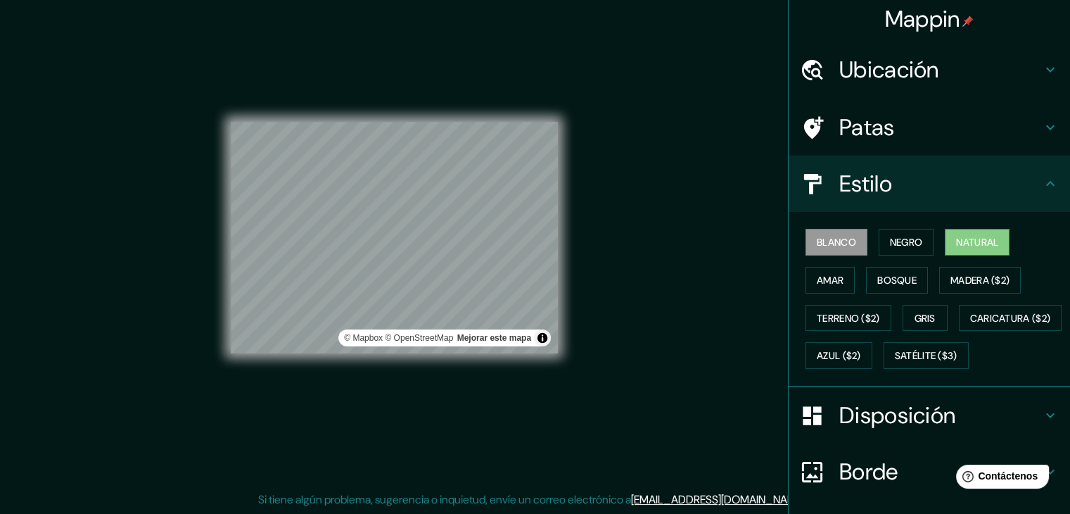
click at [970, 239] on font "Natural" at bounding box center [977, 242] width 42 height 13
click at [899, 243] on font "Negro" at bounding box center [906, 242] width 33 height 13
click at [962, 241] on font "Natural" at bounding box center [977, 242] width 42 height 13
click at [835, 243] on font "Blanco" at bounding box center [836, 242] width 39 height 13
click at [956, 243] on font "Natural" at bounding box center [977, 242] width 42 height 13
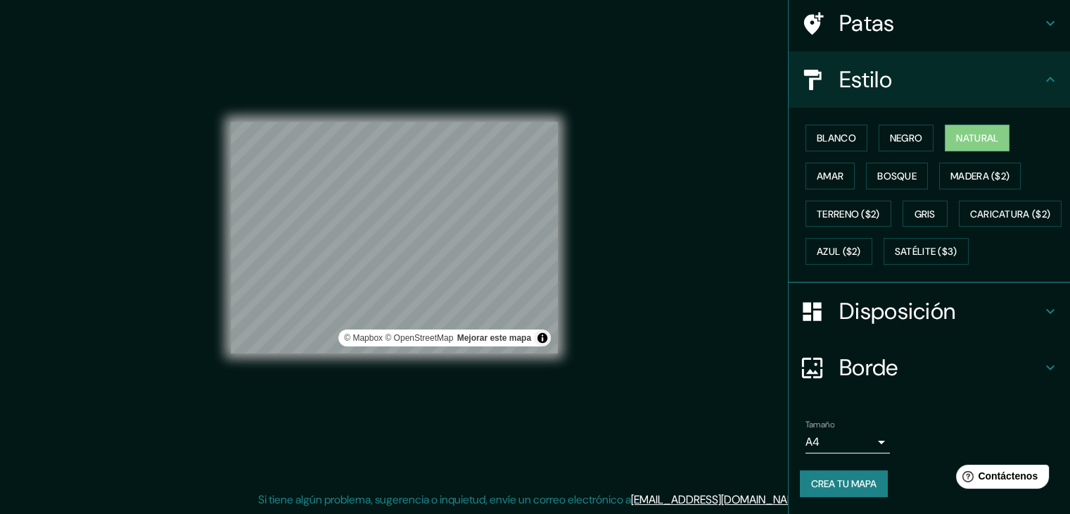
scroll to position [142, 0]
click at [813, 486] on font "Crea tu mapa" at bounding box center [843, 483] width 65 height 13
click at [850, 485] on font "Crea tu mapa" at bounding box center [843, 483] width 65 height 13
click at [542, 344] on button "Activar o desactivar atribución" at bounding box center [542, 337] width 17 height 17
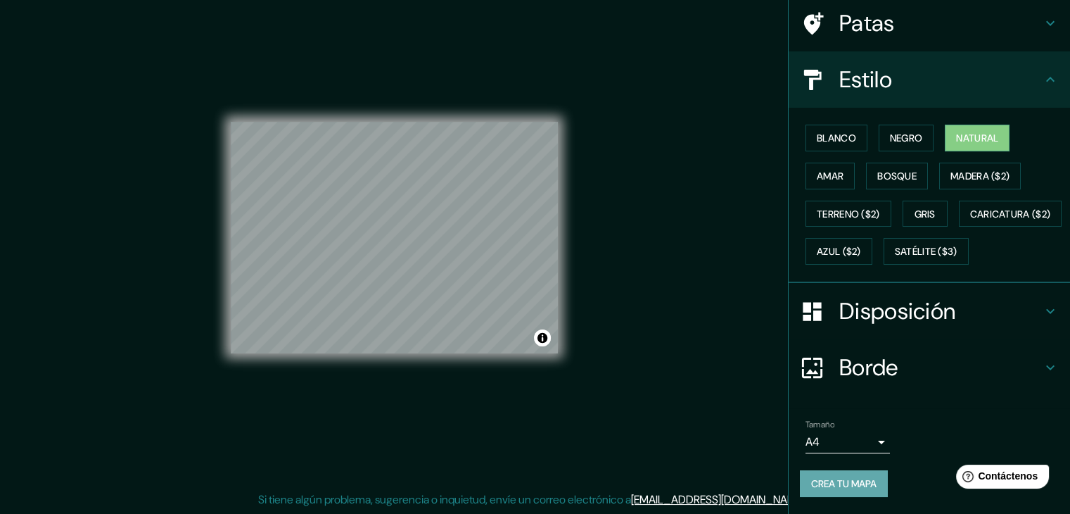
click at [853, 479] on font "Crea tu mapa" at bounding box center [843, 483] width 65 height 13
click at [811, 488] on font "Crea tu mapa" at bounding box center [843, 483] width 65 height 13
